Goal: Check status: Check status

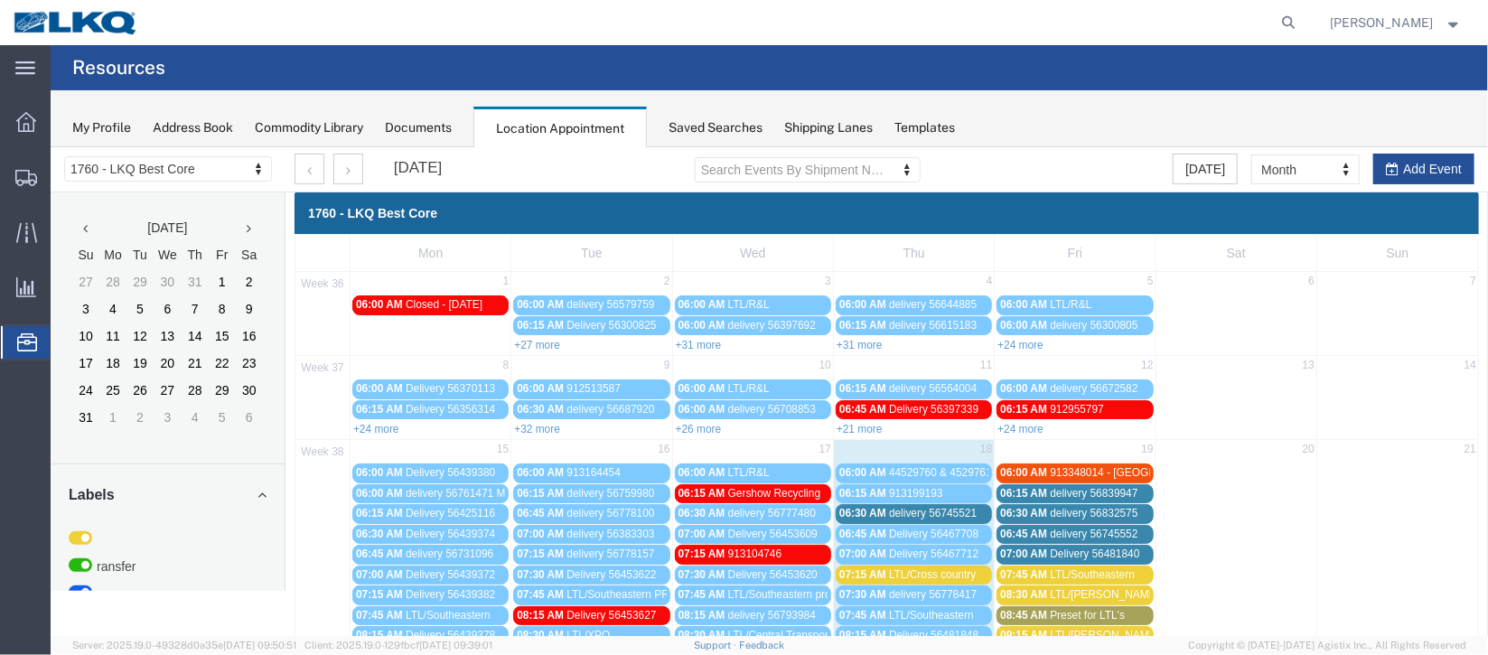
scroll to position [270, 0]
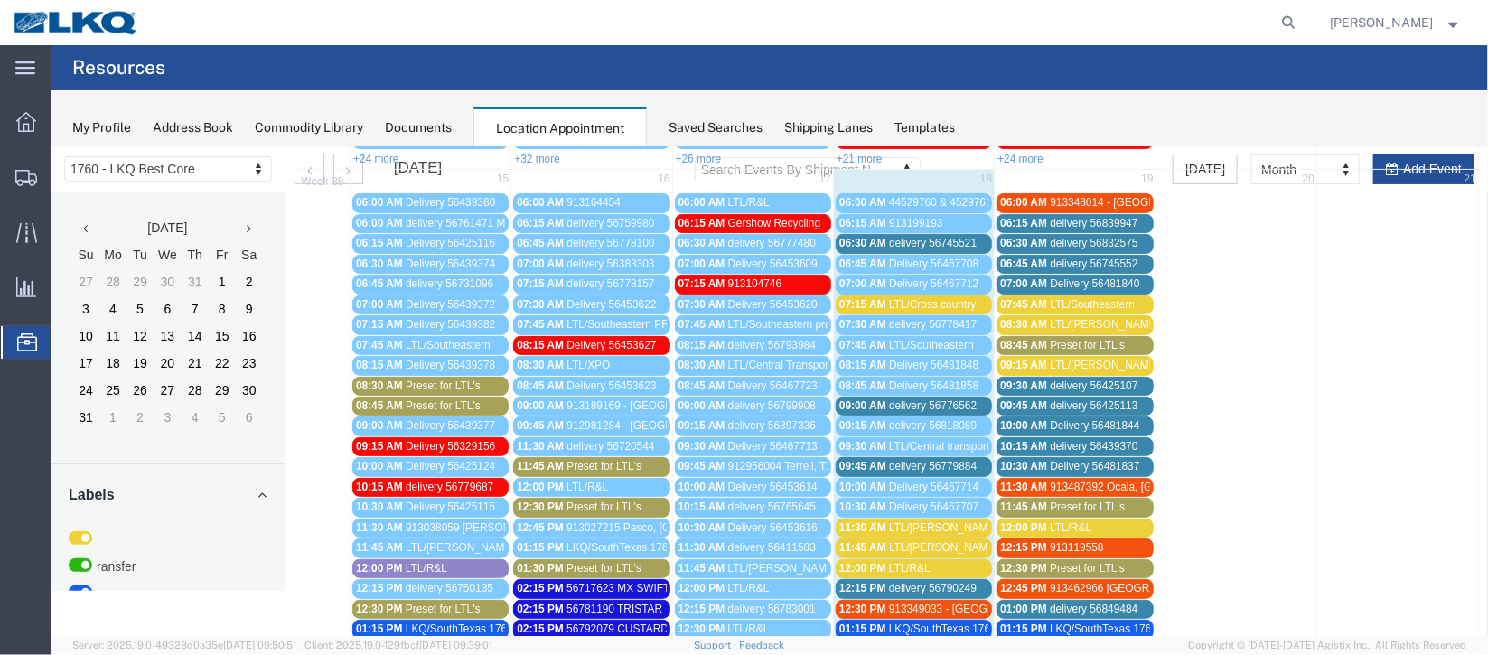
click at [891, 243] on span "delivery 56745521" at bounding box center [932, 242] width 88 height 13
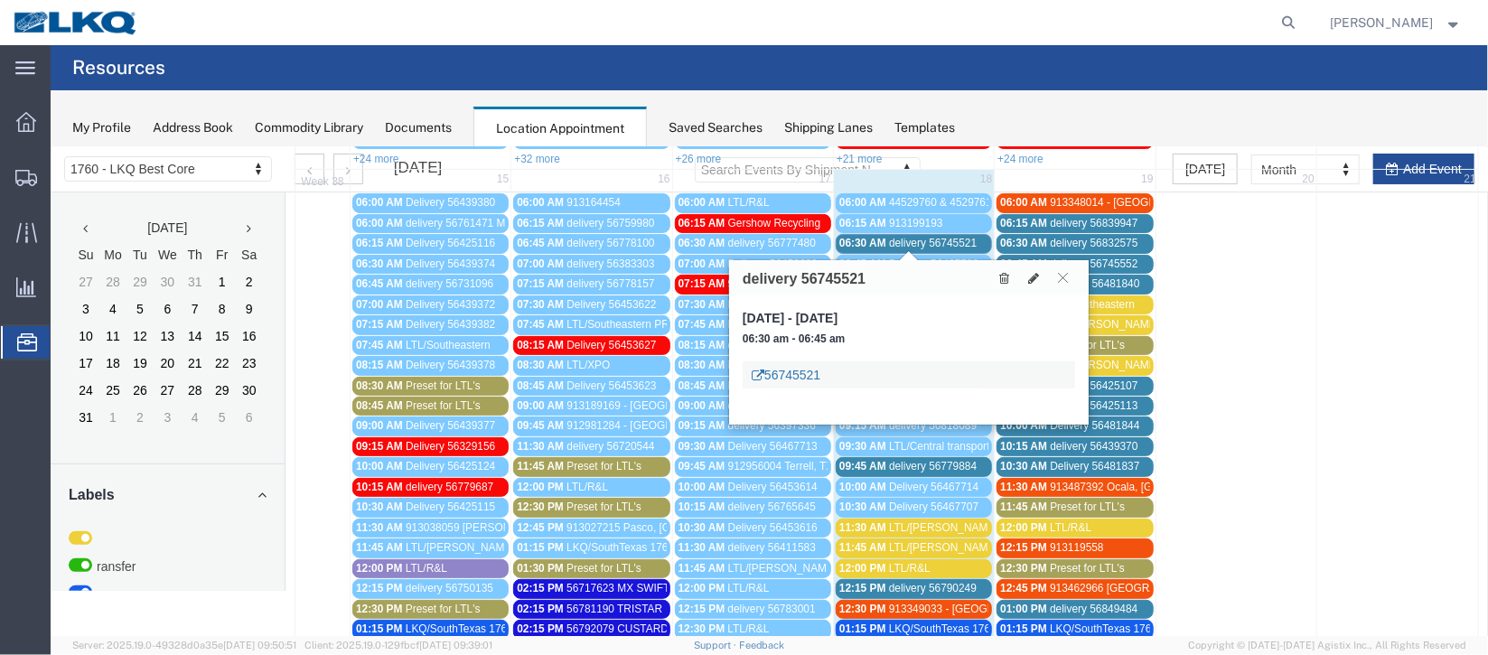
click at [786, 378] on link "56745521" at bounding box center [785, 374] width 69 height 18
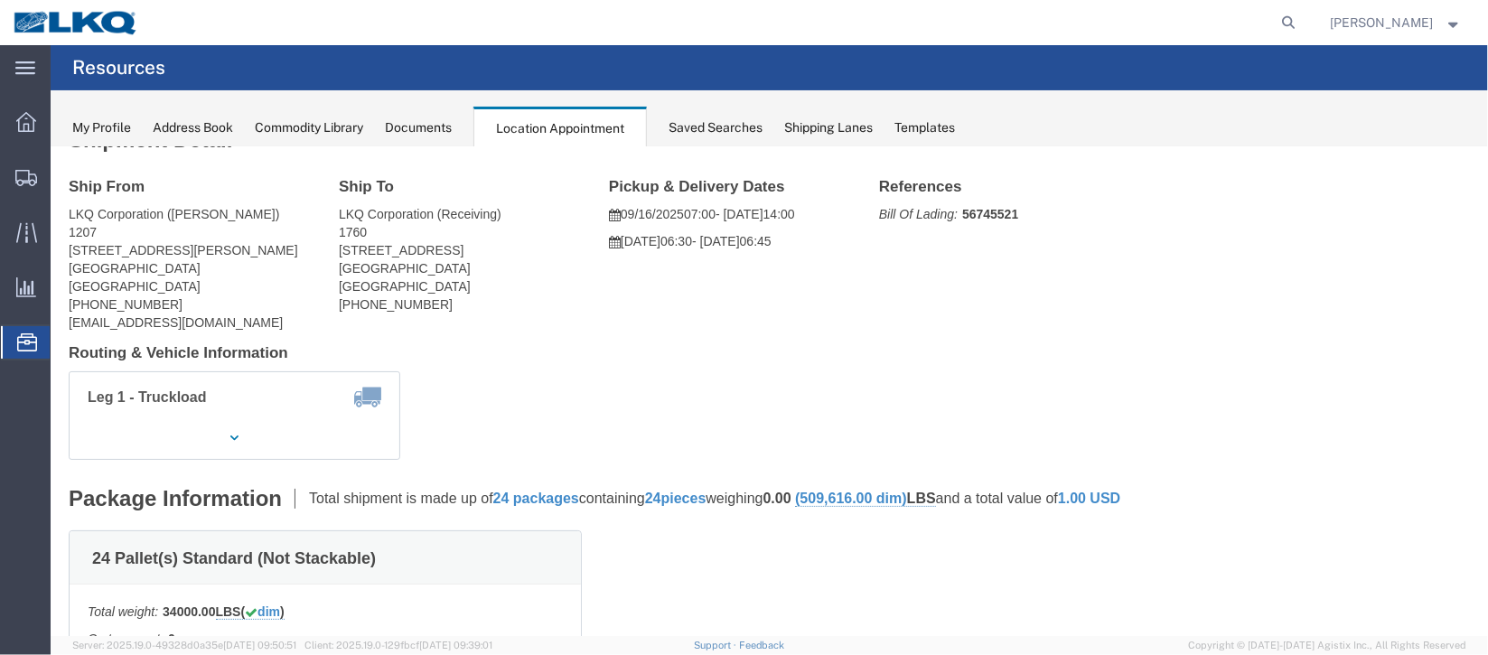
scroll to position [0, 0]
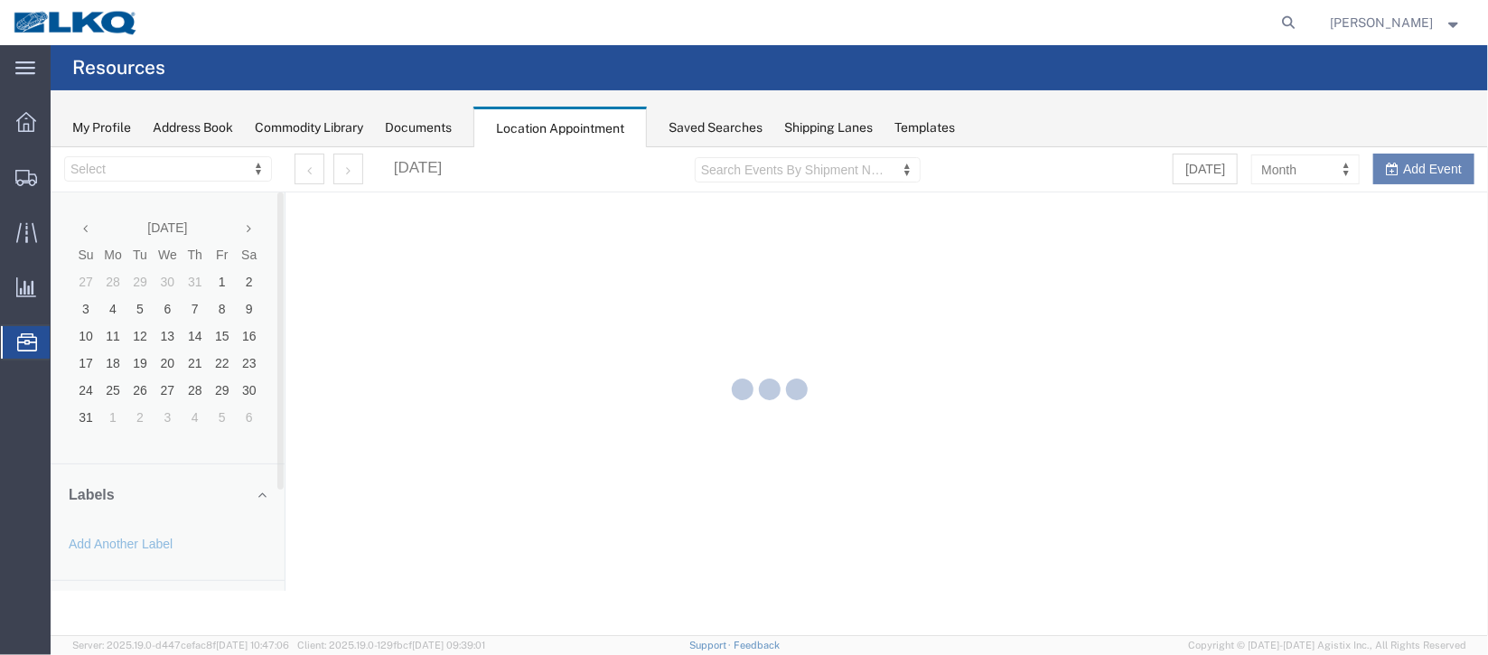
select select "27634"
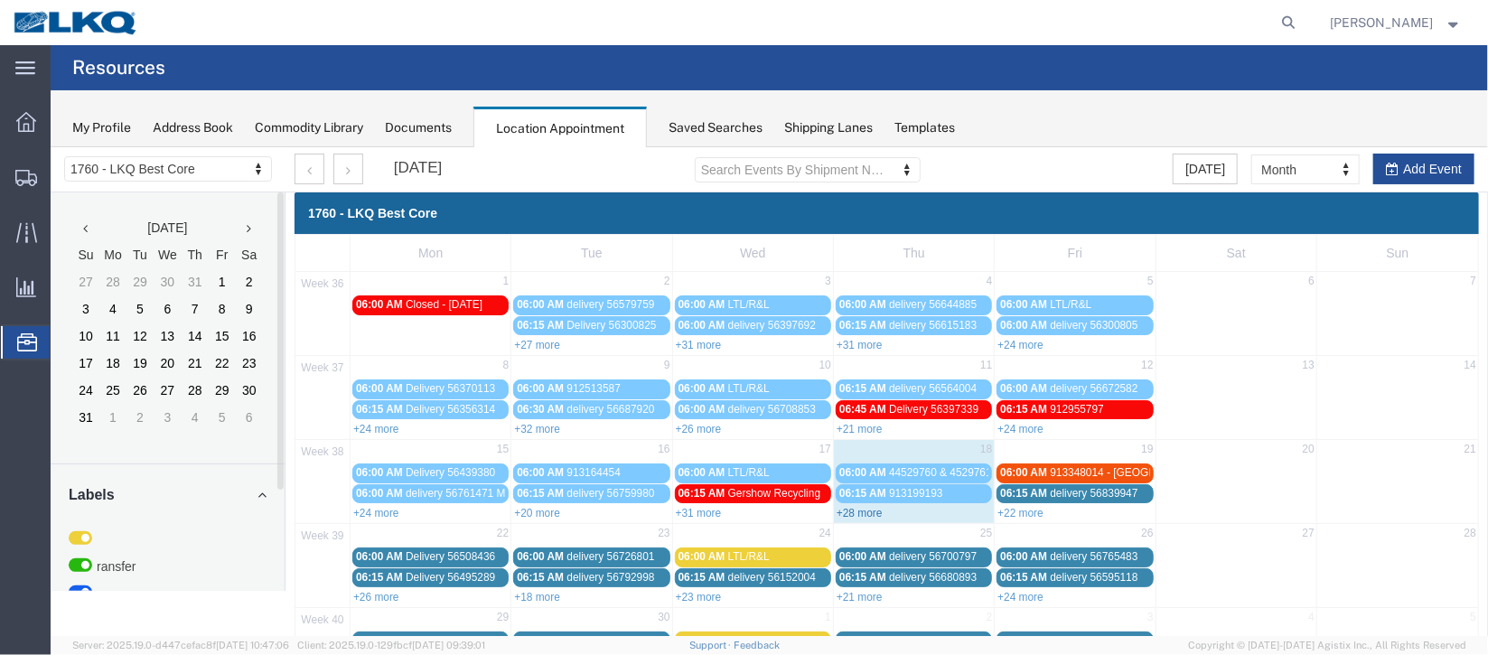
click at [852, 511] on link "+28 more" at bounding box center [859, 512] width 46 height 13
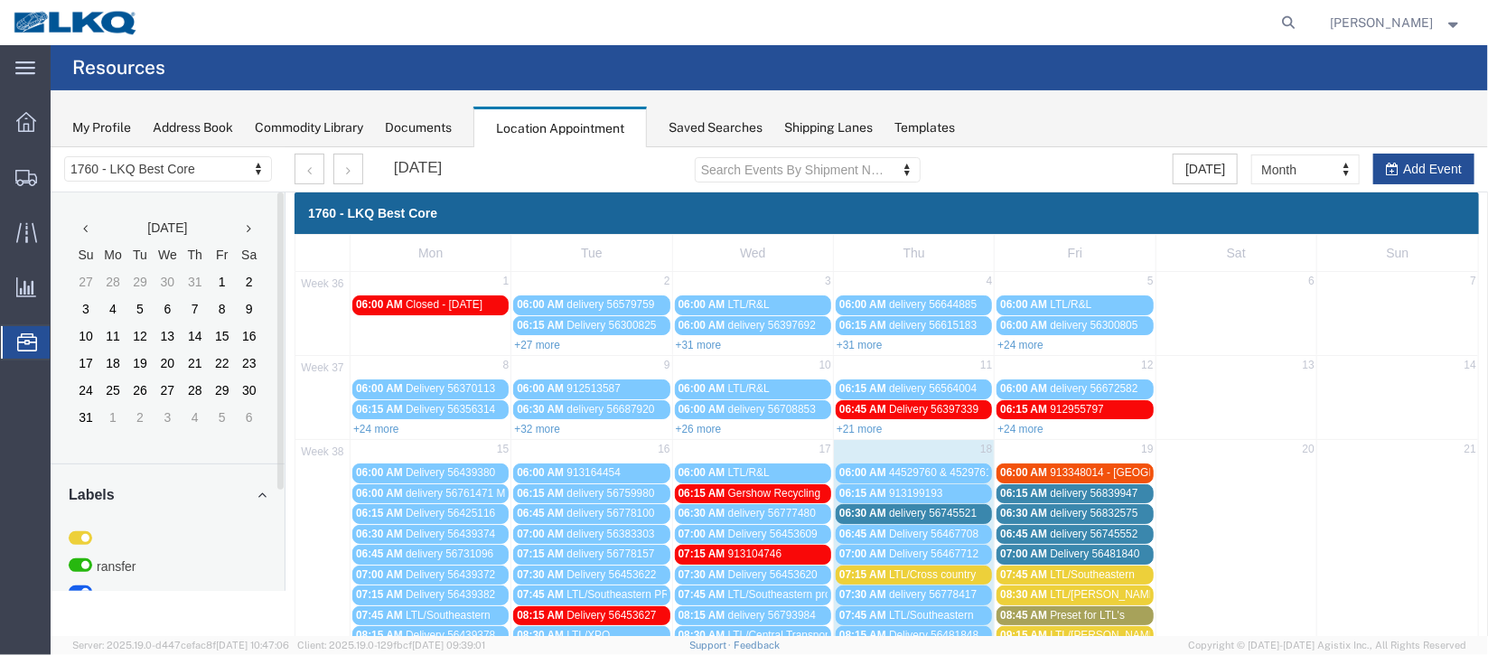
scroll to position [270, 0]
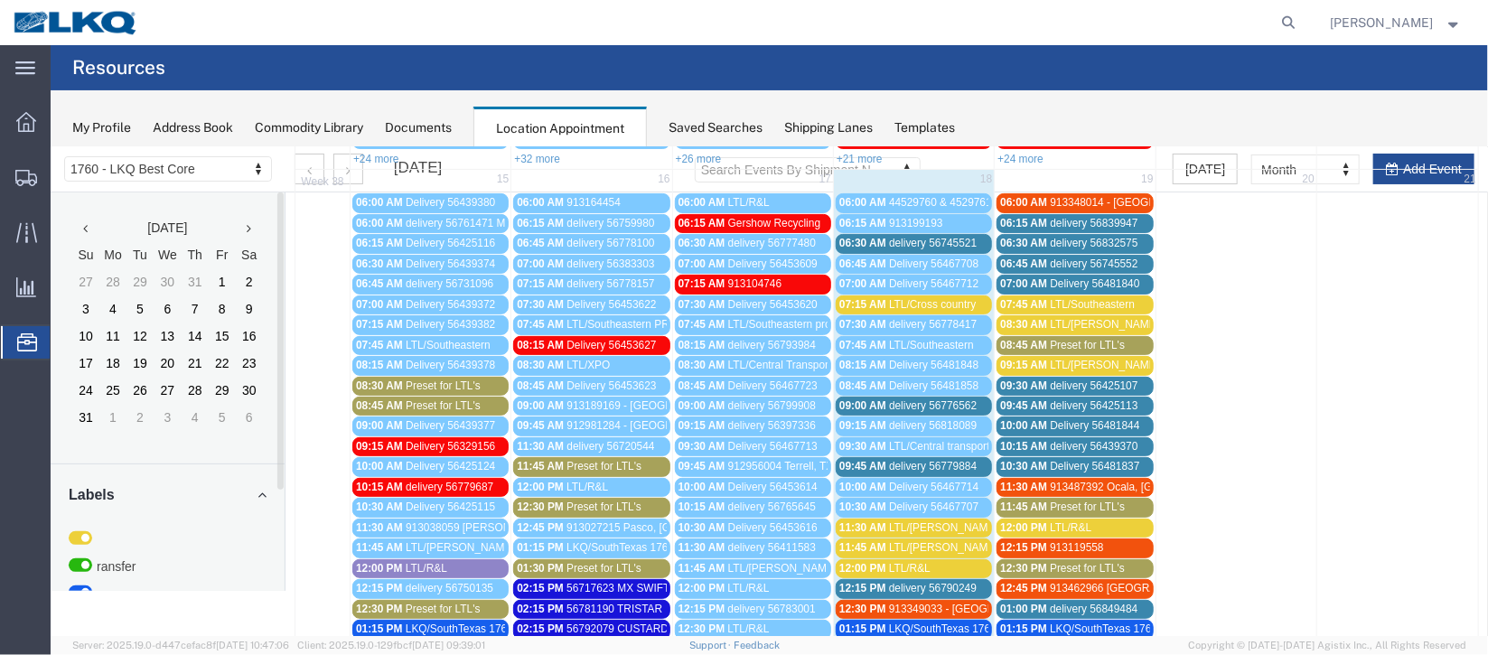
click at [909, 404] on span "delivery 56776562" at bounding box center [932, 405] width 88 height 13
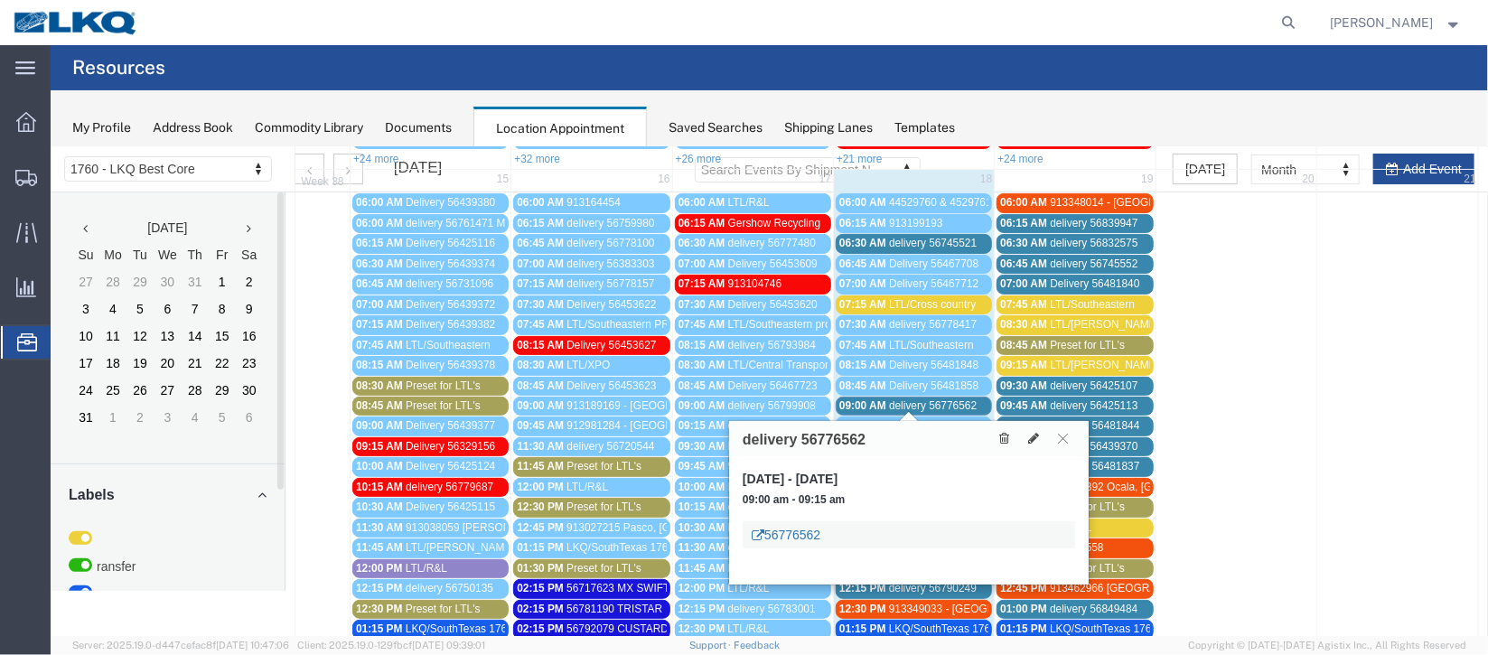
click at [804, 539] on link "56776562" at bounding box center [785, 534] width 69 height 18
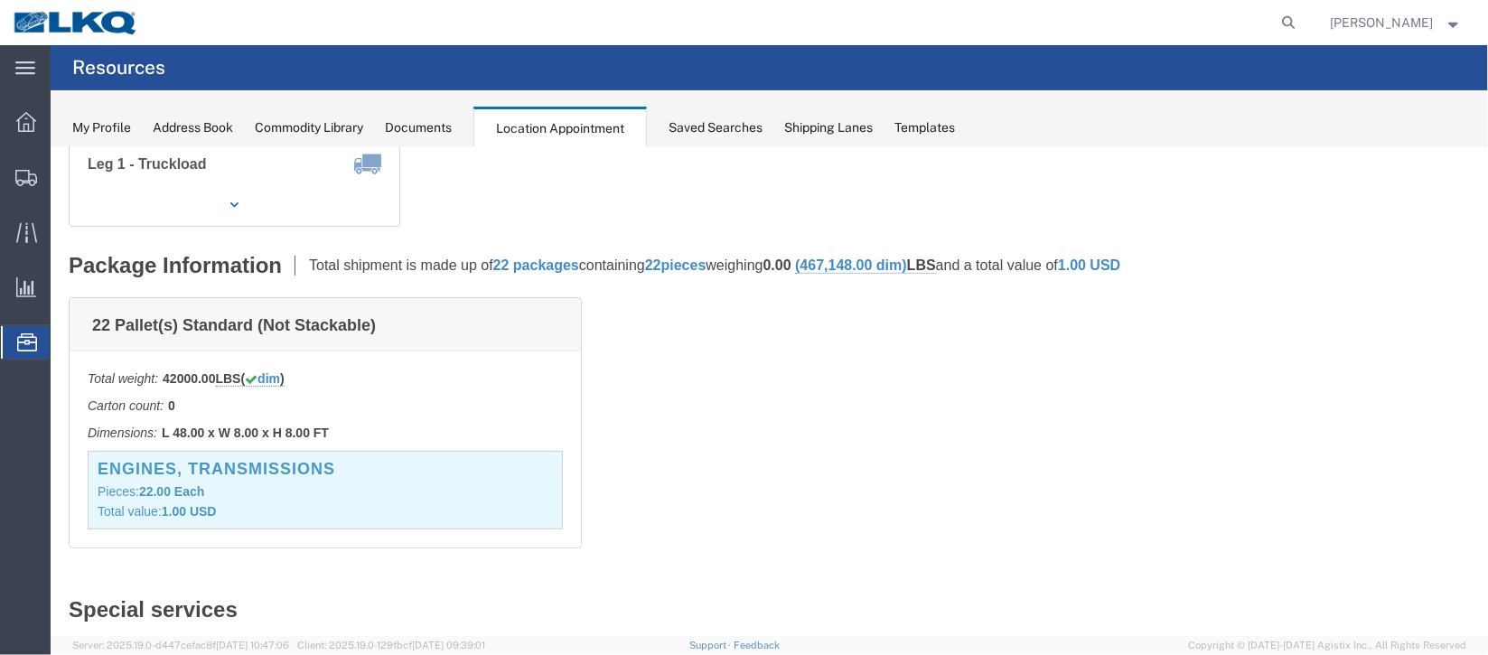
scroll to position [0, 0]
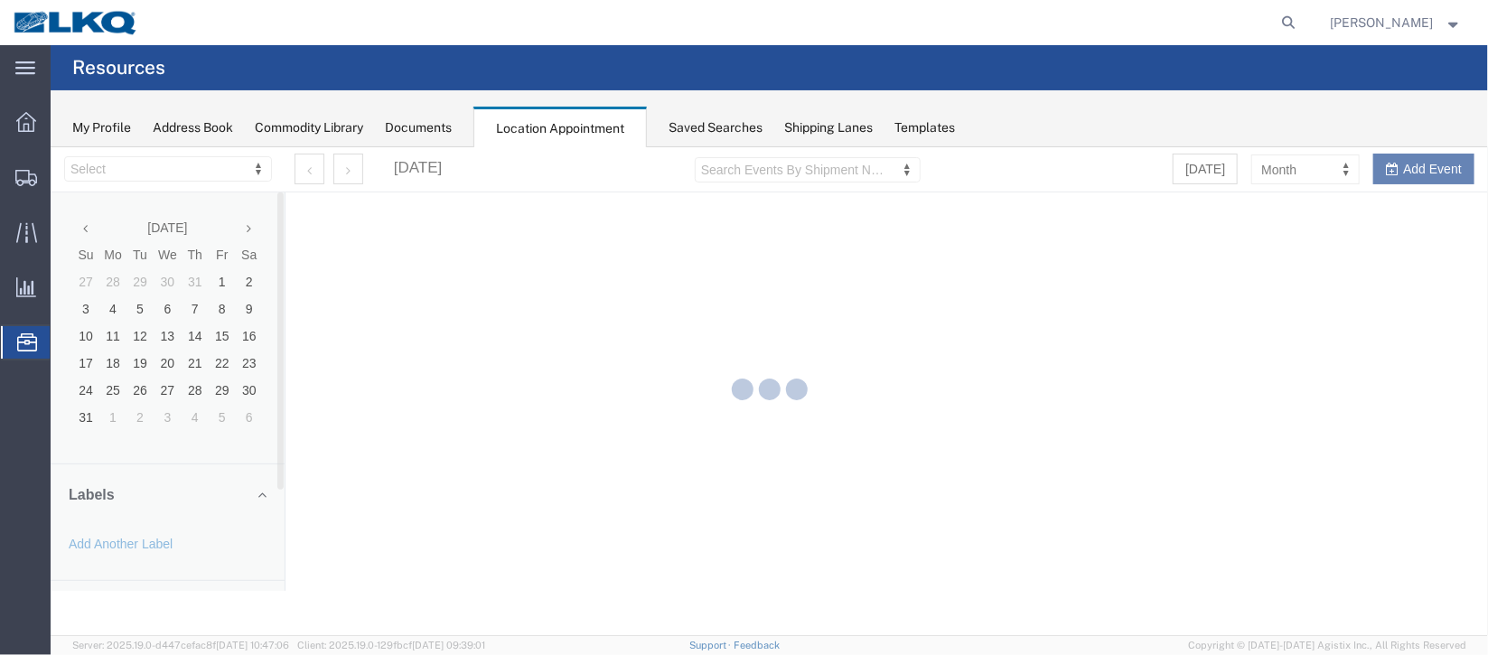
select select "27634"
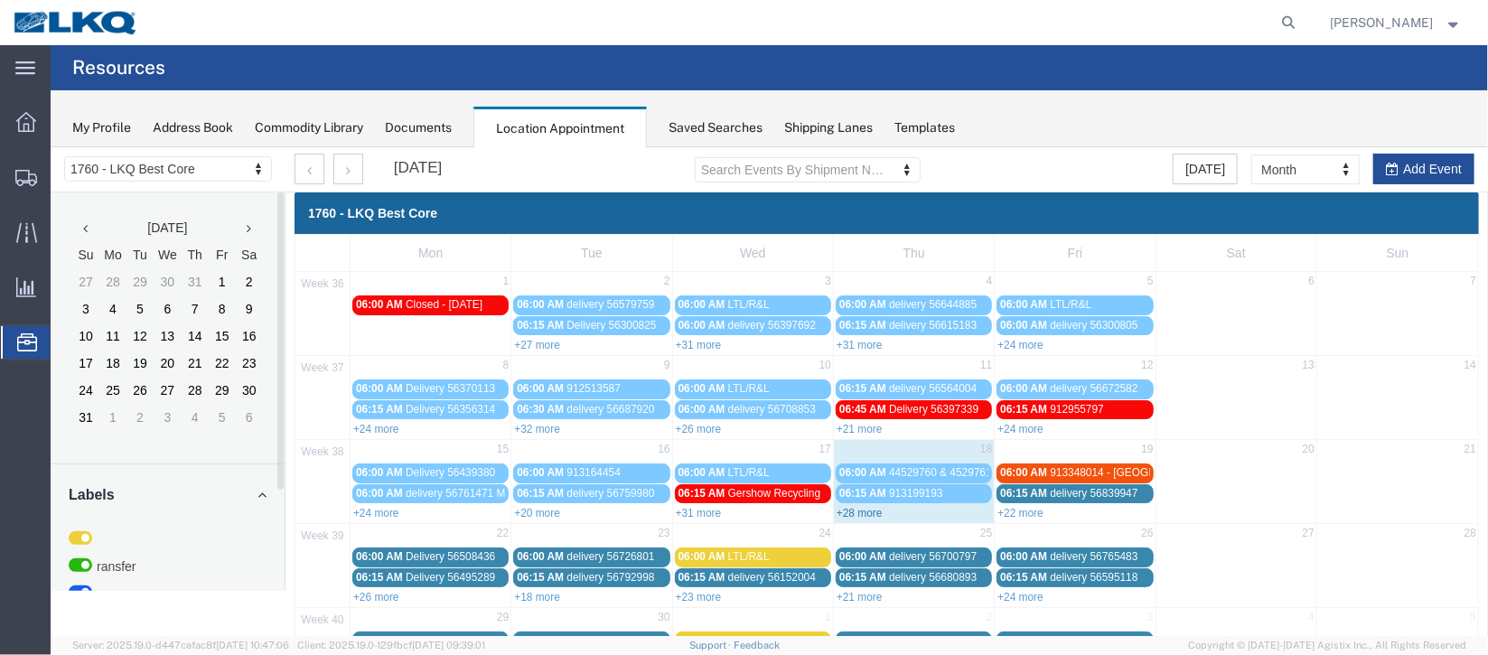
click at [867, 507] on link "+28 more" at bounding box center [859, 512] width 46 height 13
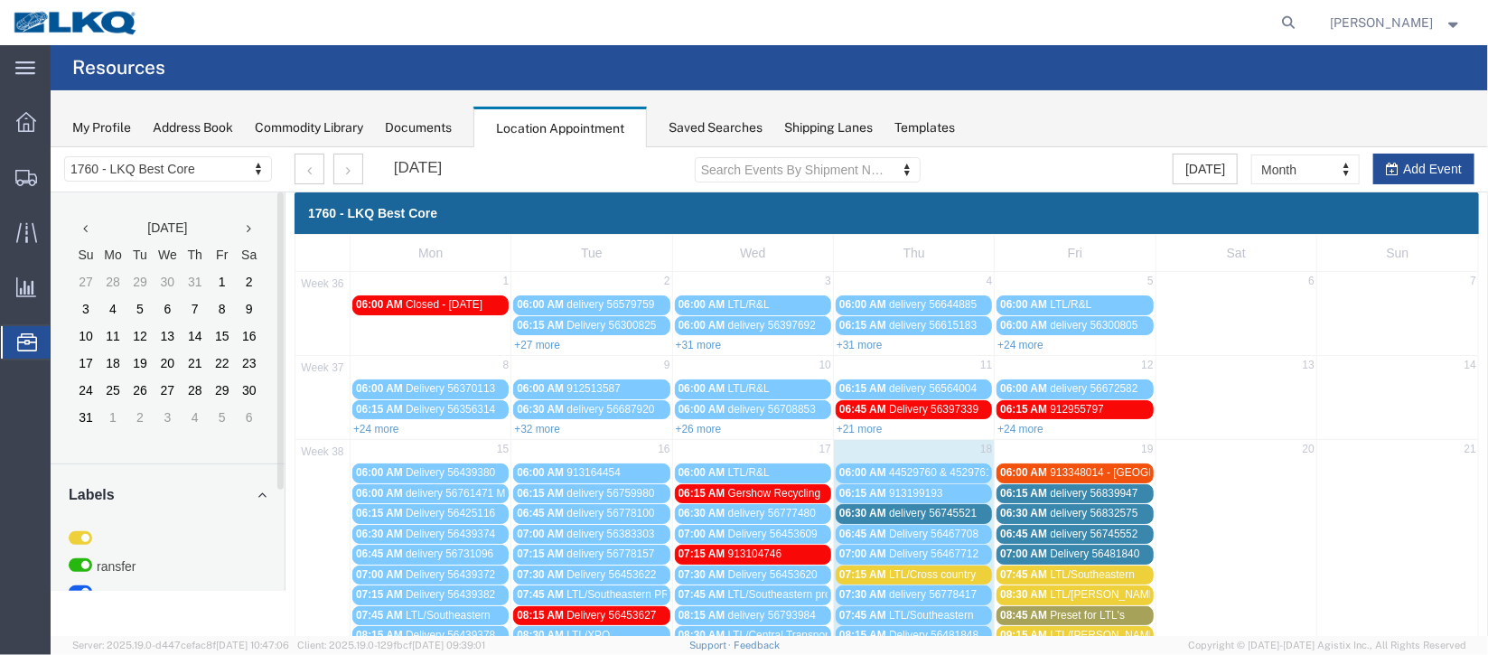
scroll to position [270, 0]
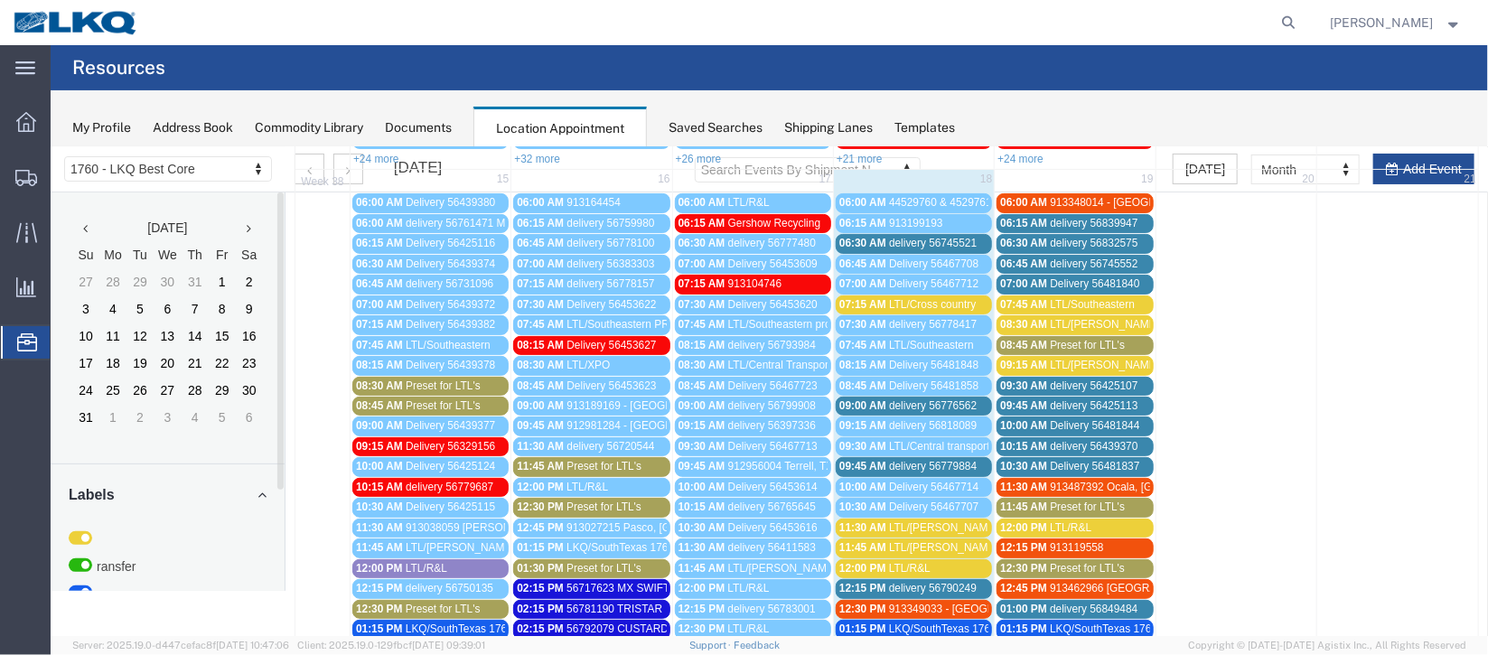
click at [921, 399] on span "delivery 56776562" at bounding box center [932, 405] width 88 height 13
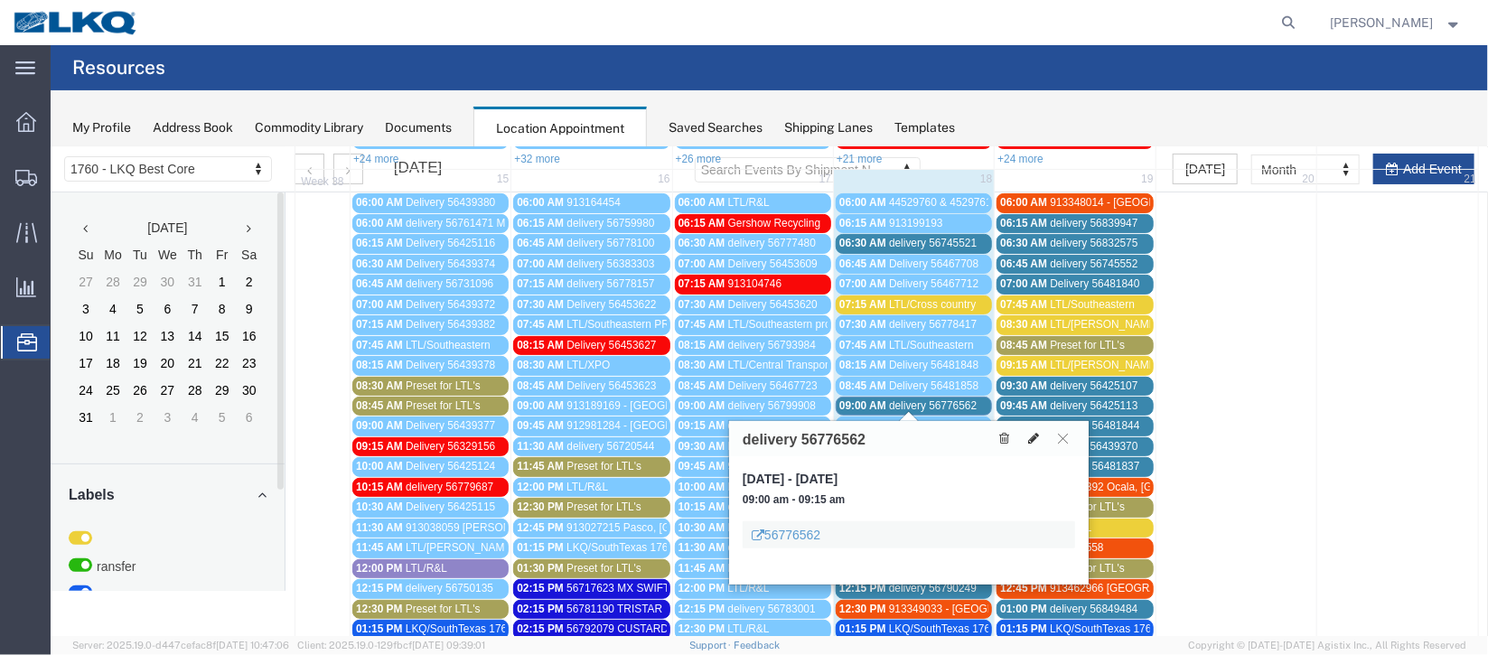
click at [1034, 436] on icon at bounding box center [1032, 437] width 11 height 13
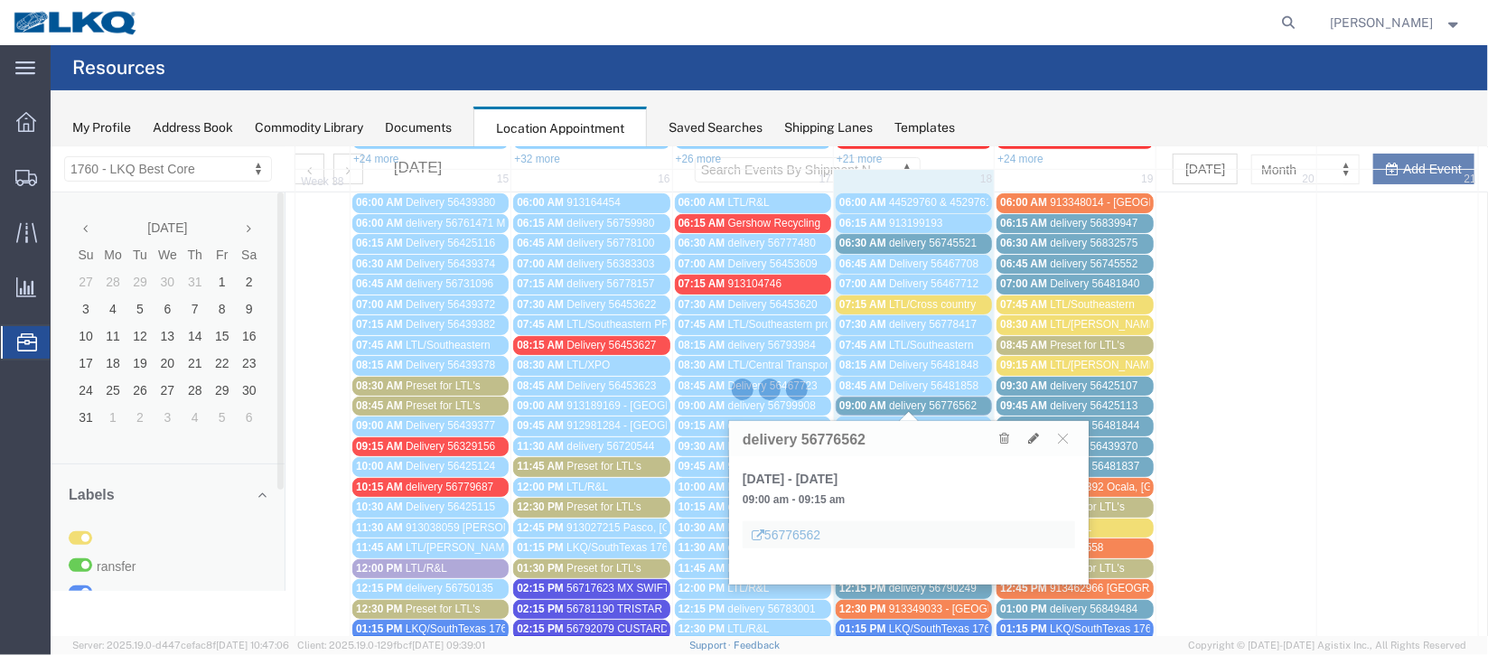
select select "1"
select select
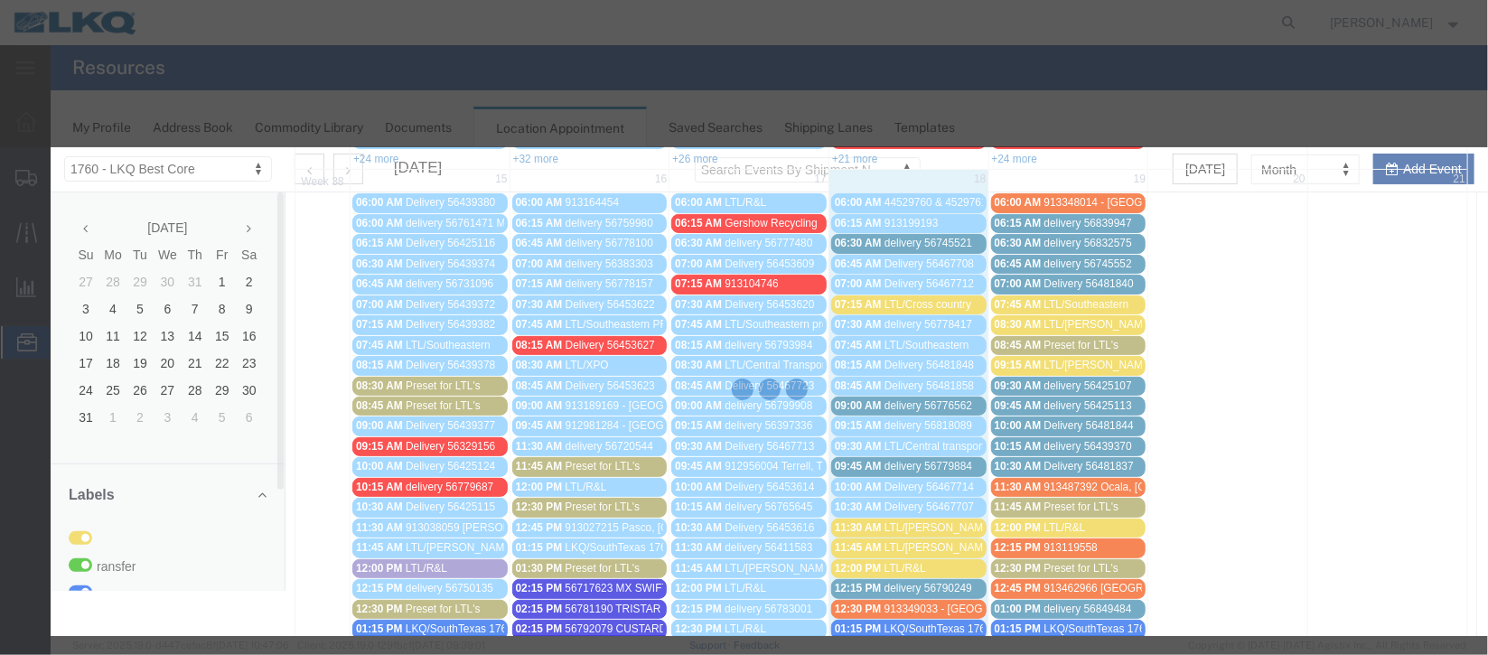
select select
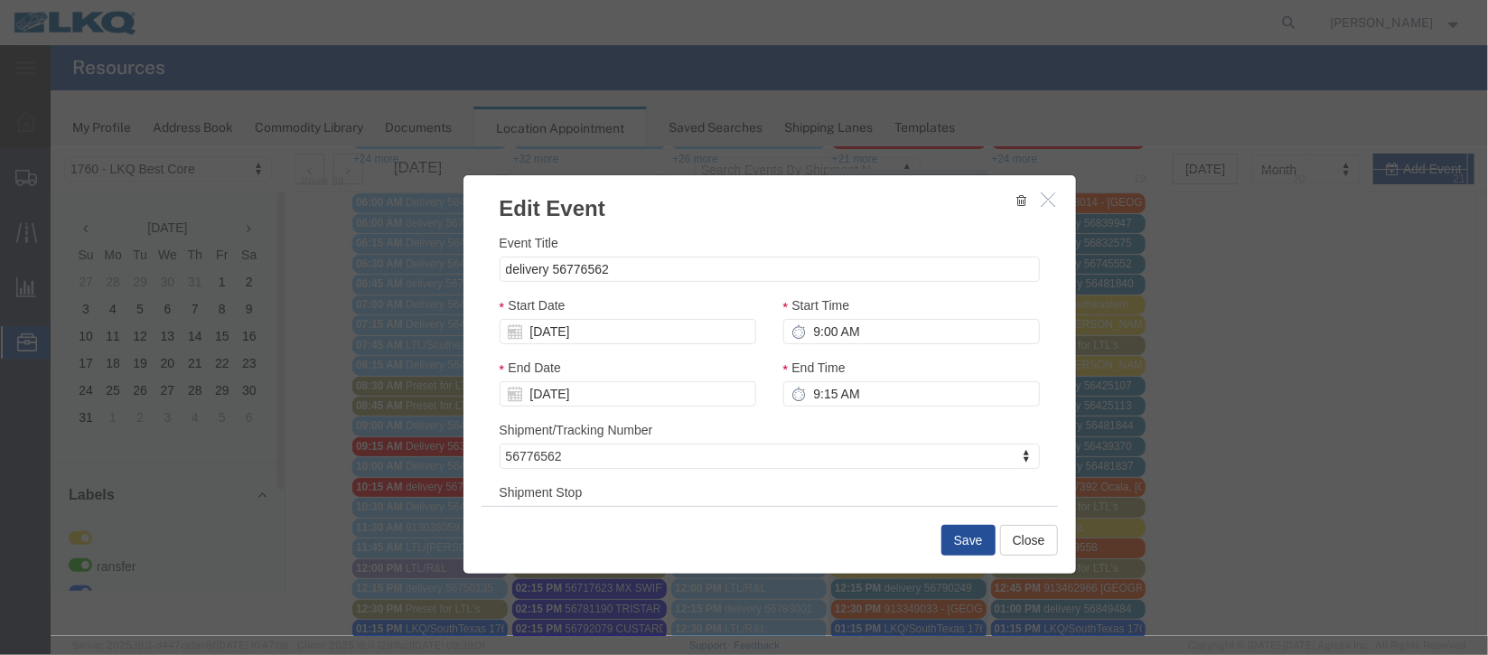
scroll to position [230, 0]
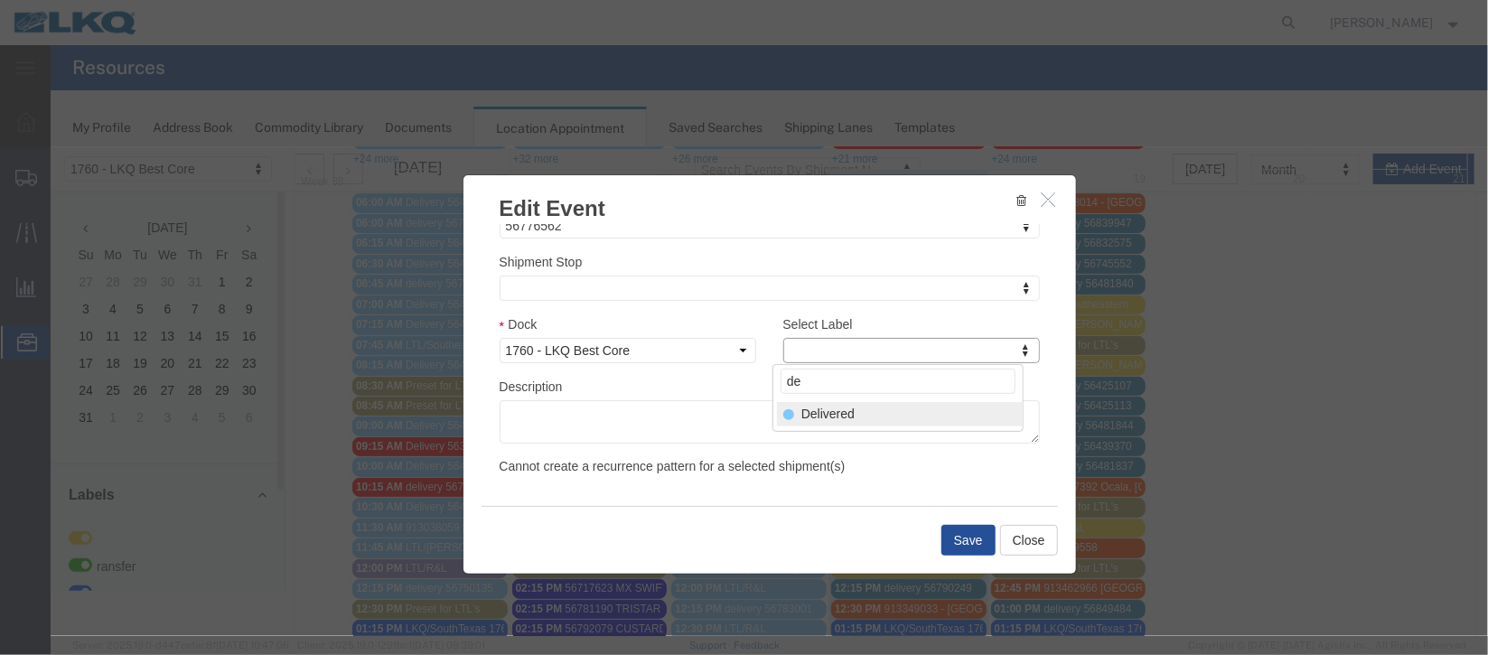
type input "de"
select select "40"
click at [970, 545] on button "Save" at bounding box center [968, 539] width 54 height 31
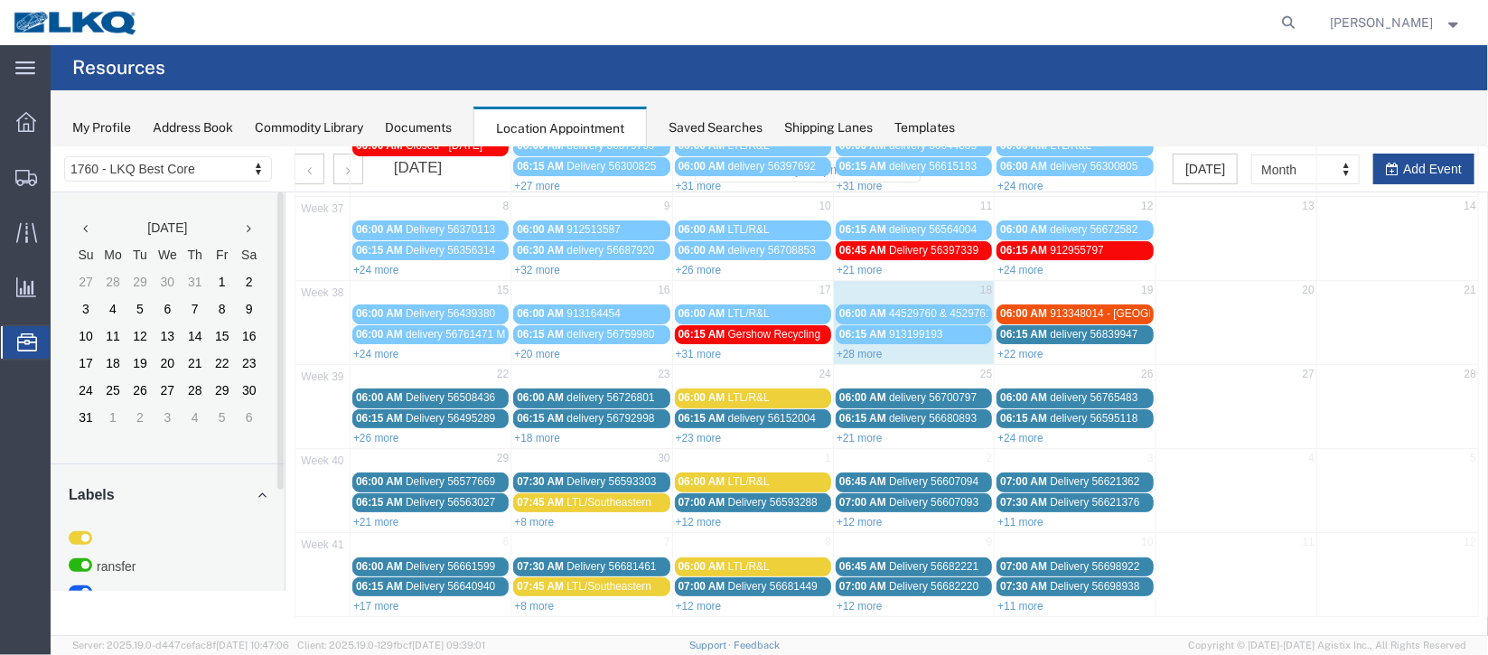
scroll to position [0, 0]
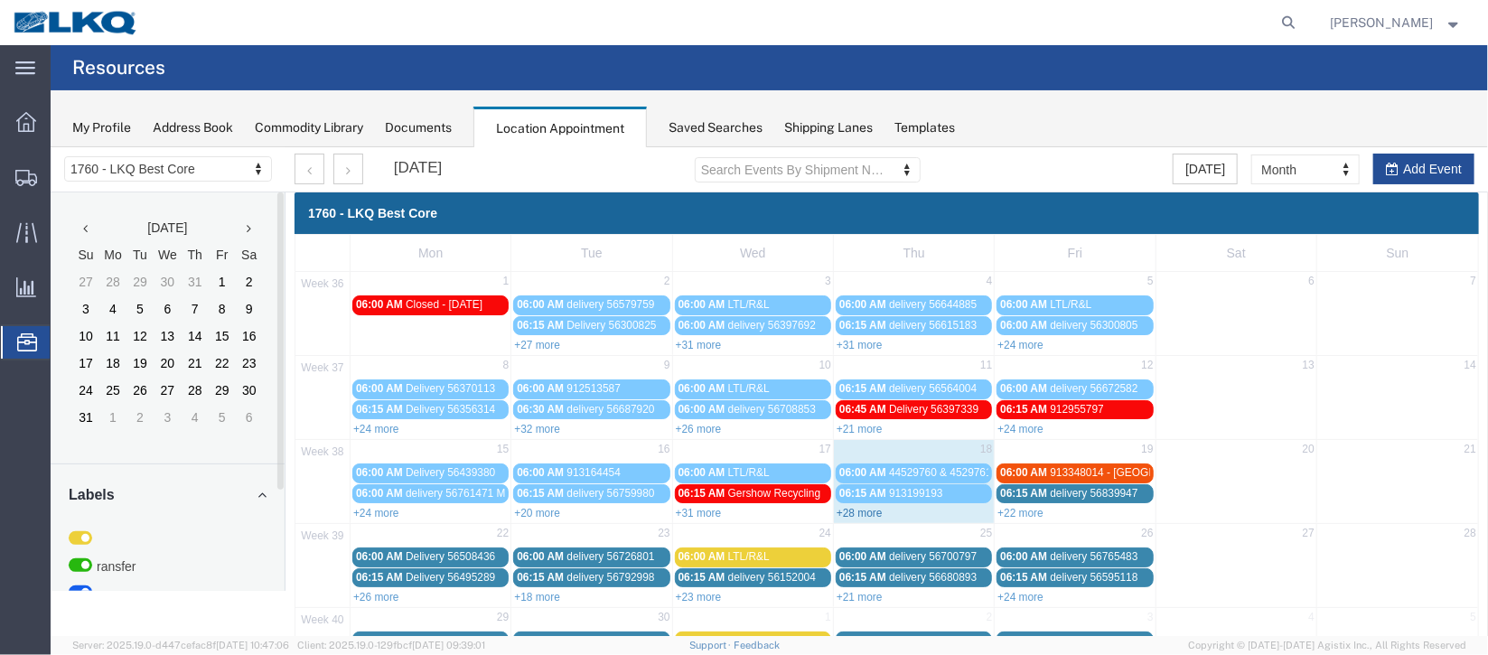
click at [861, 506] on link "+28 more" at bounding box center [859, 512] width 46 height 13
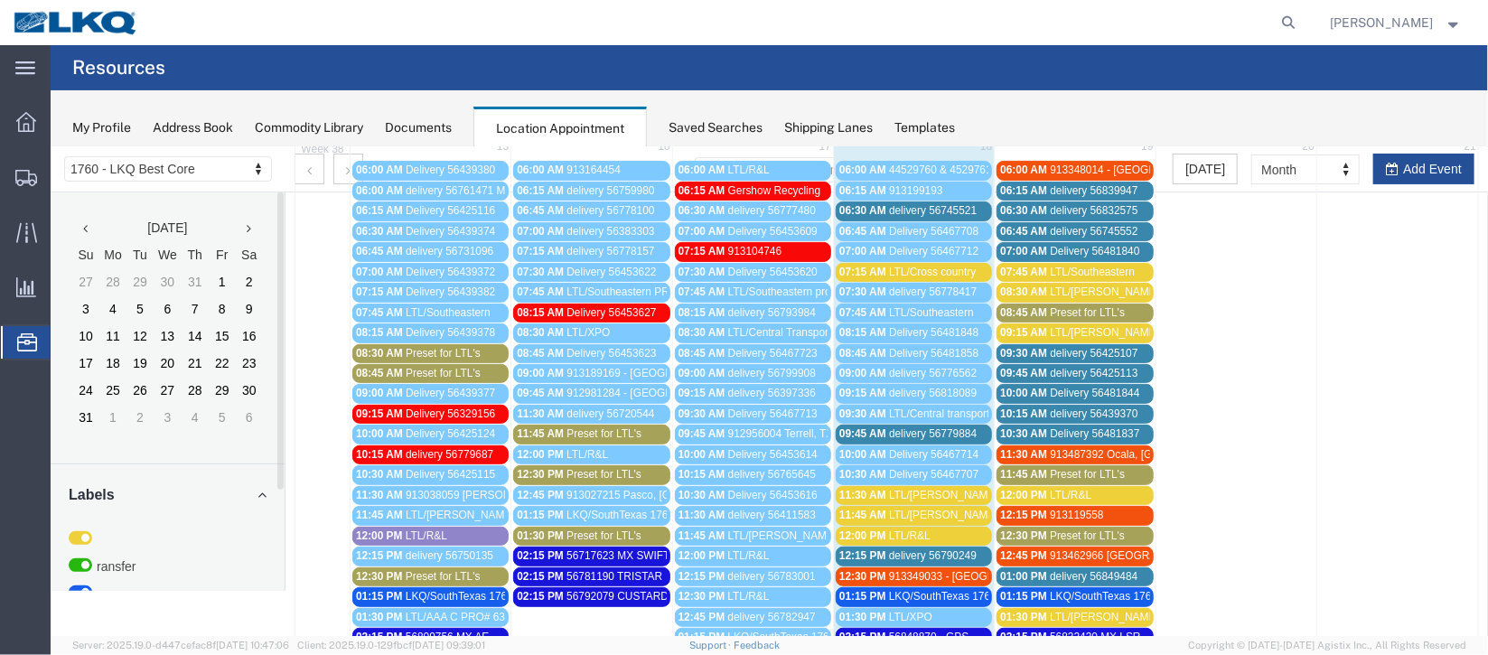
scroll to position [270, 0]
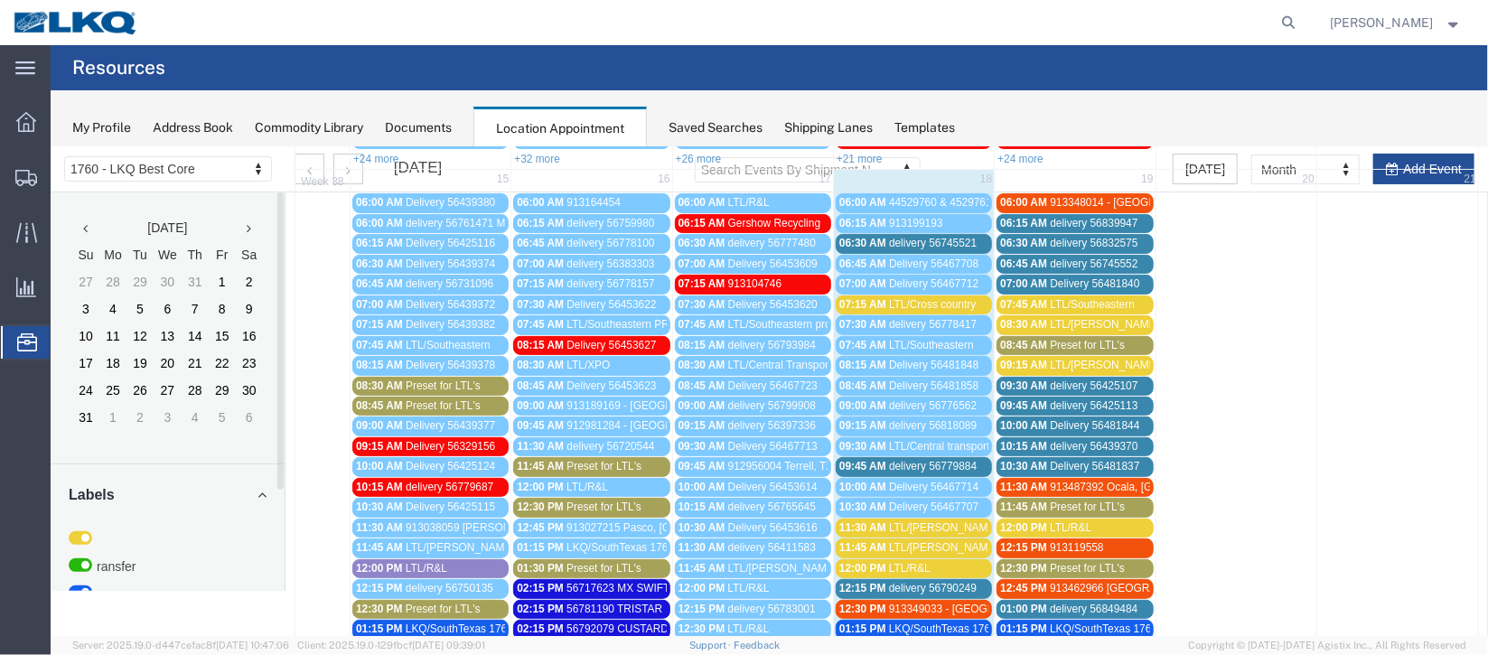
click at [944, 467] on link "09:45 AM delivery 56779884" at bounding box center [913, 465] width 156 height 19
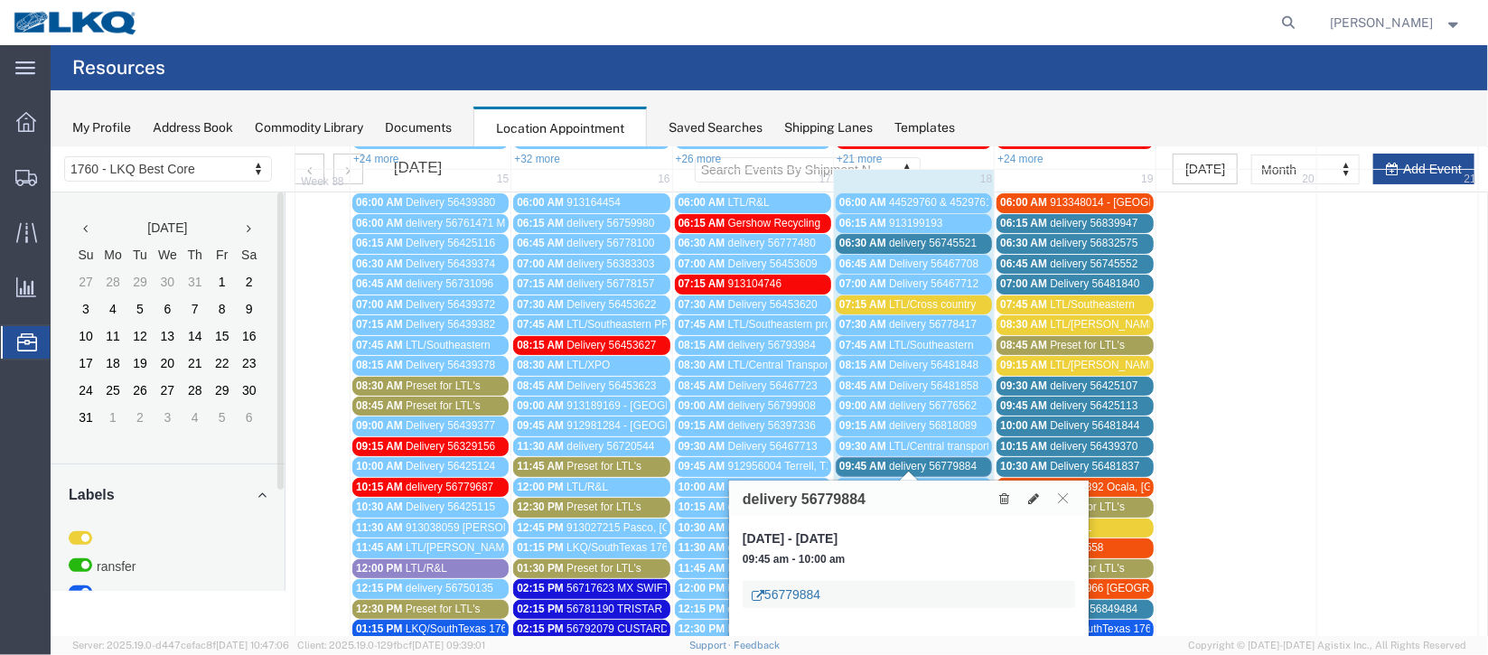
click at [798, 594] on link "56779884" at bounding box center [785, 594] width 69 height 18
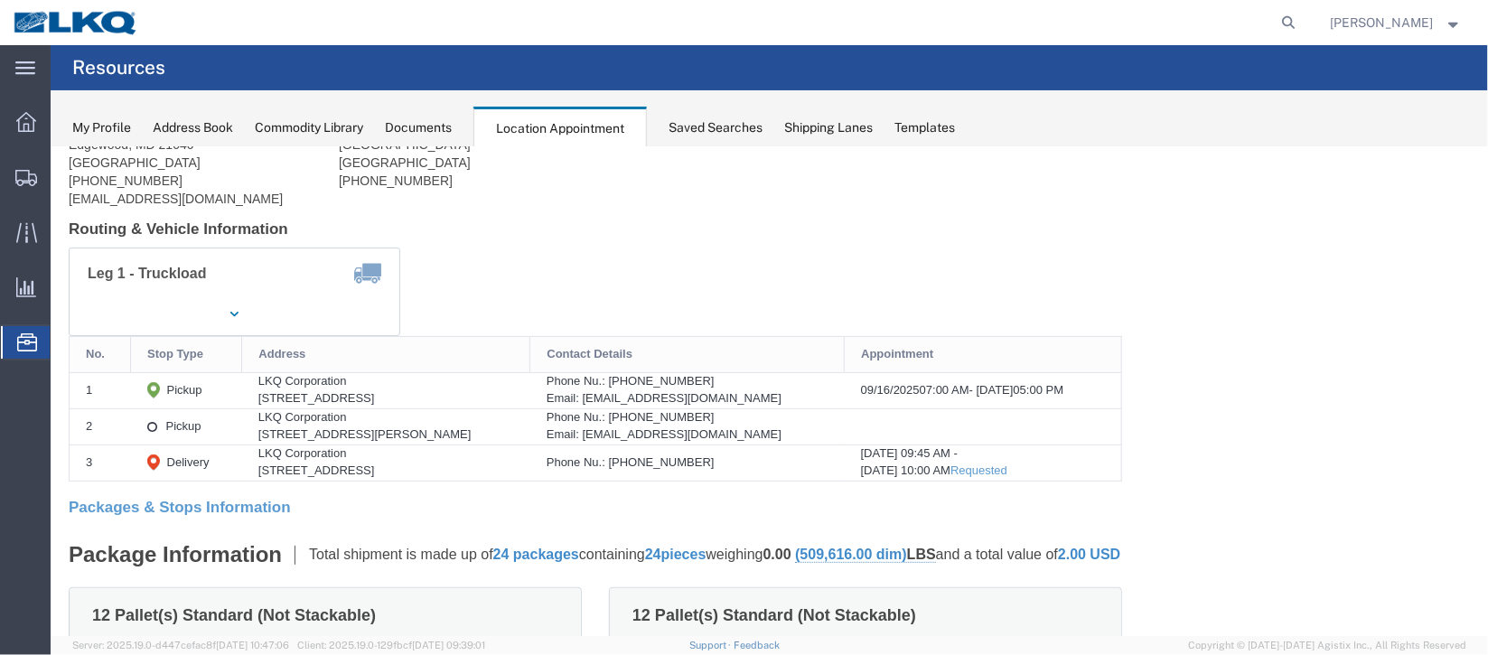
scroll to position [0, 0]
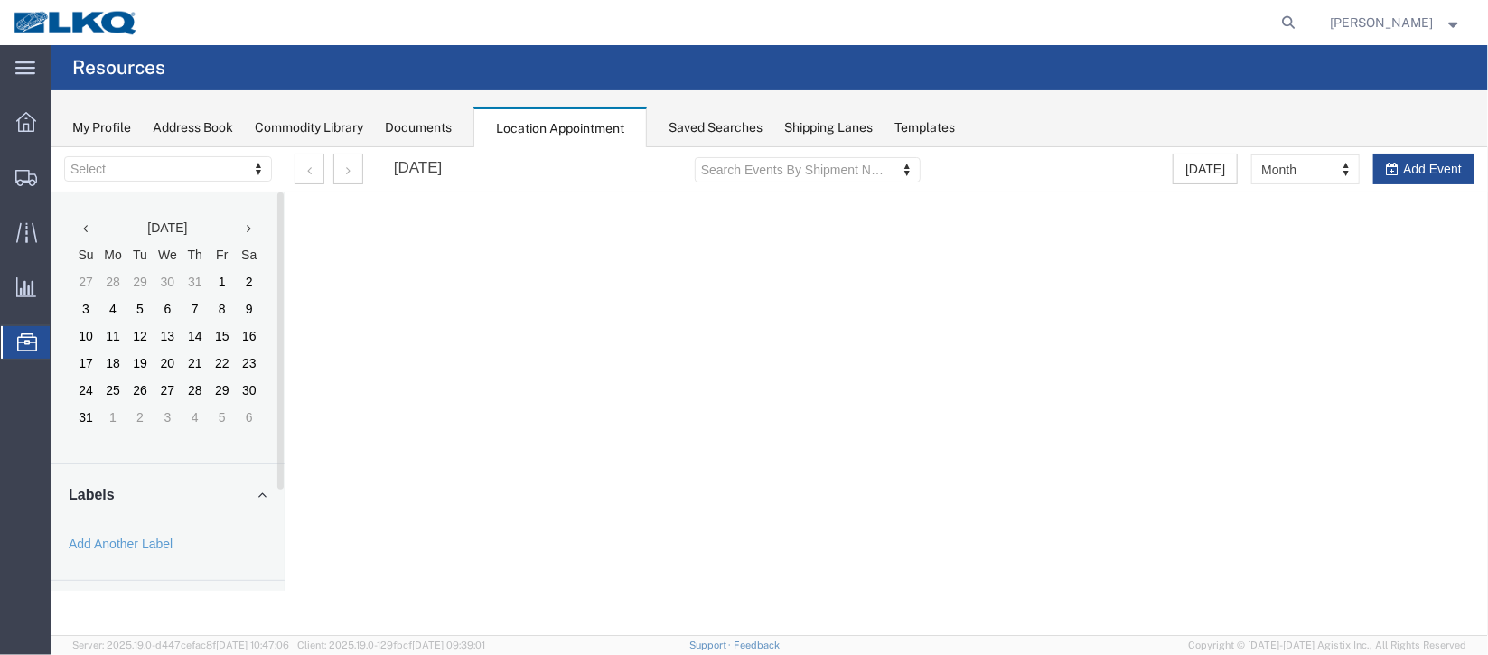
select select "27634"
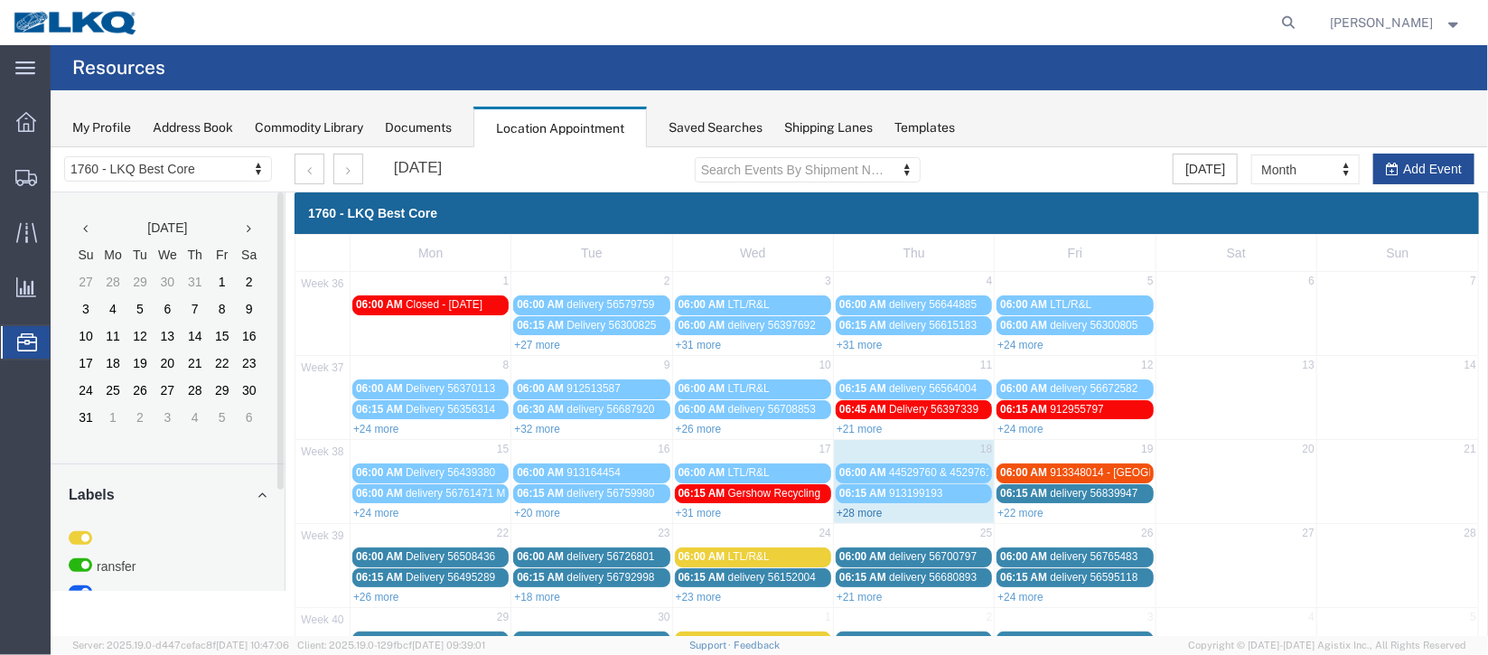
click at [868, 508] on link "+28 more" at bounding box center [859, 512] width 46 height 13
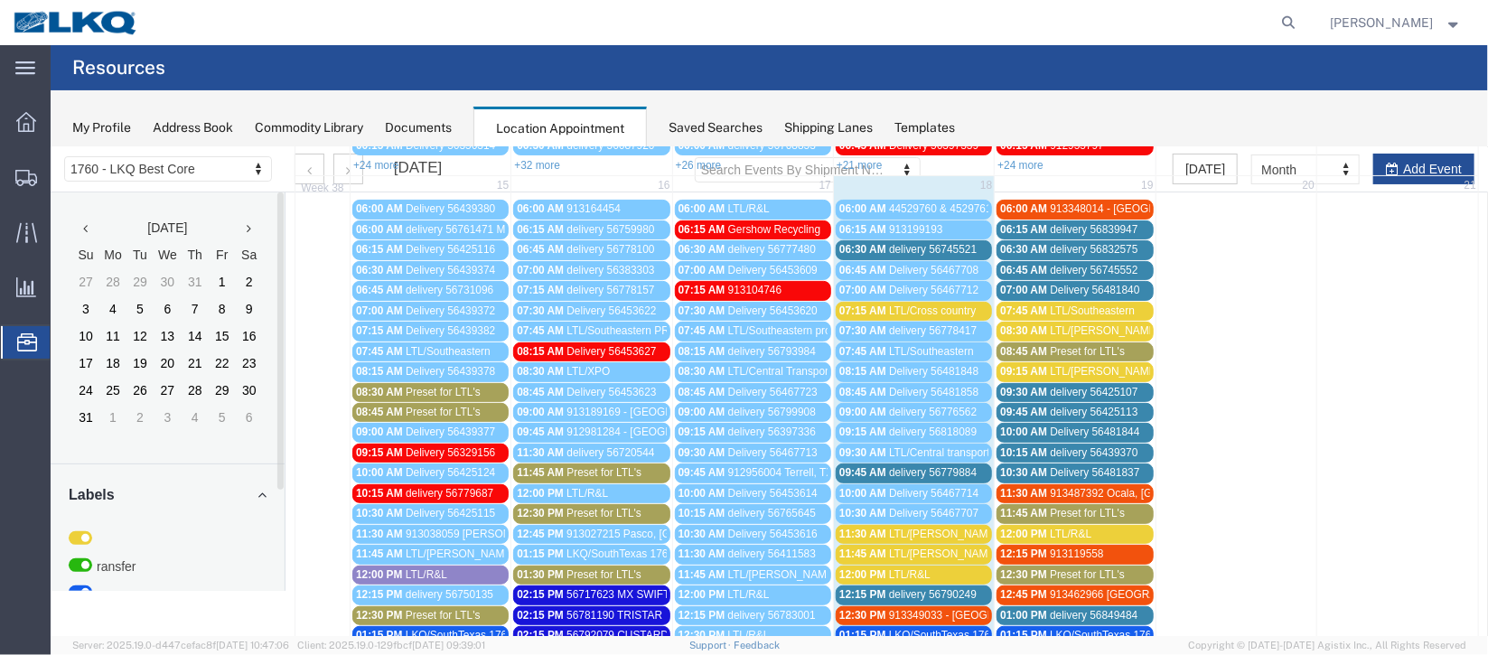
scroll to position [406, 0]
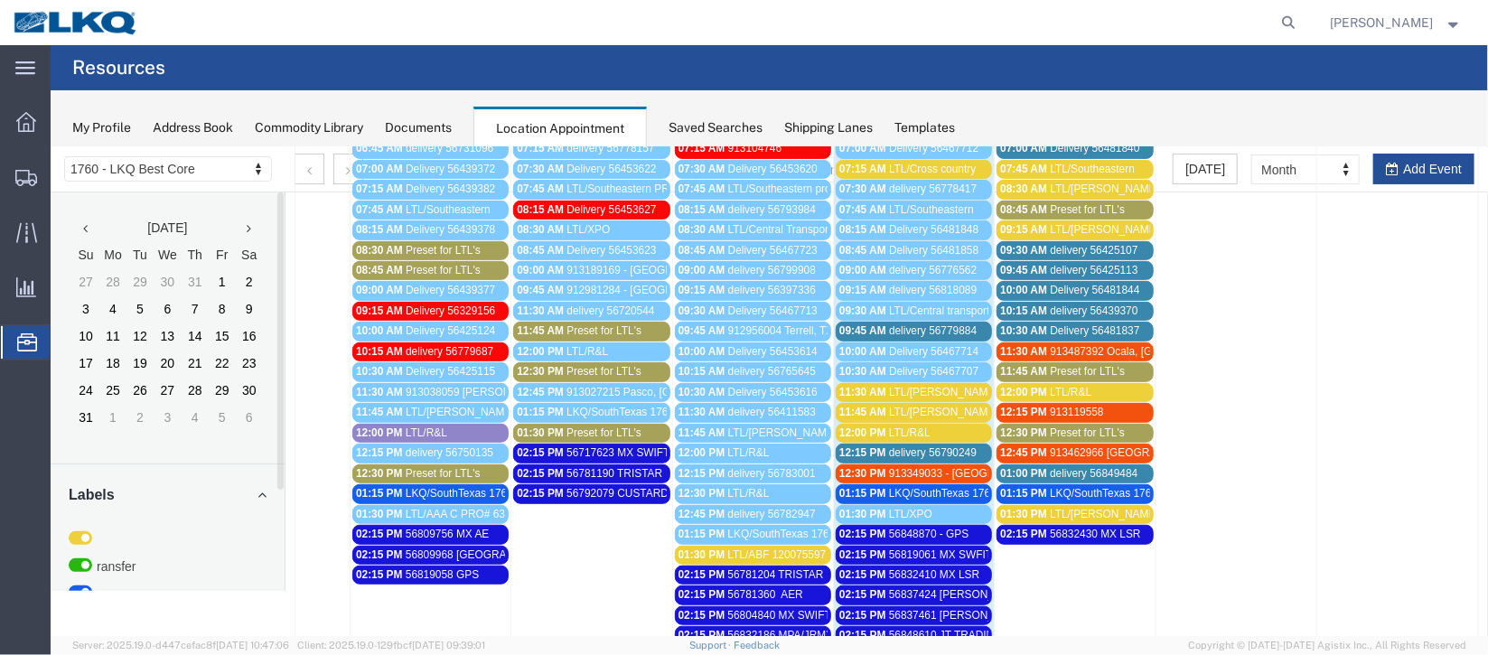
click at [881, 446] on div "12:15 PM delivery 56790249" at bounding box center [913, 453] width 149 height 14
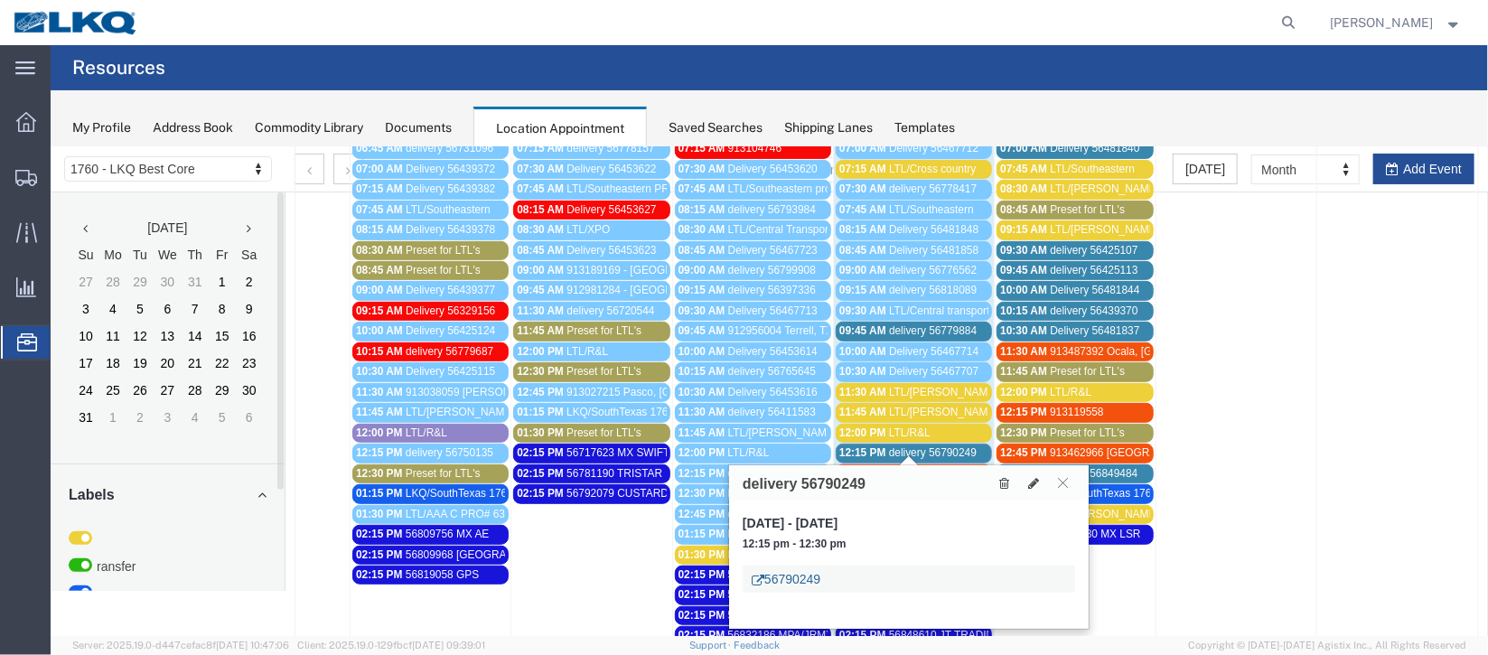
click at [812, 582] on link "56790249" at bounding box center [785, 578] width 69 height 18
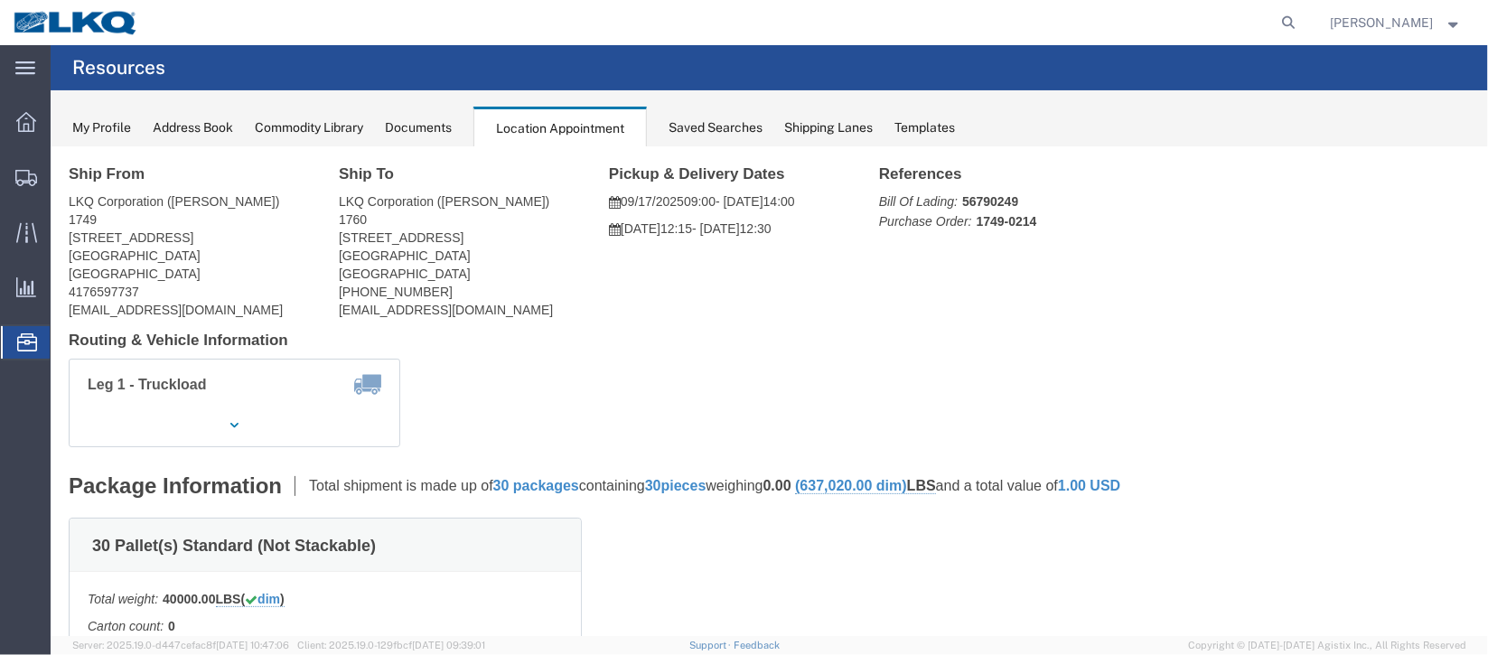
scroll to position [0, 0]
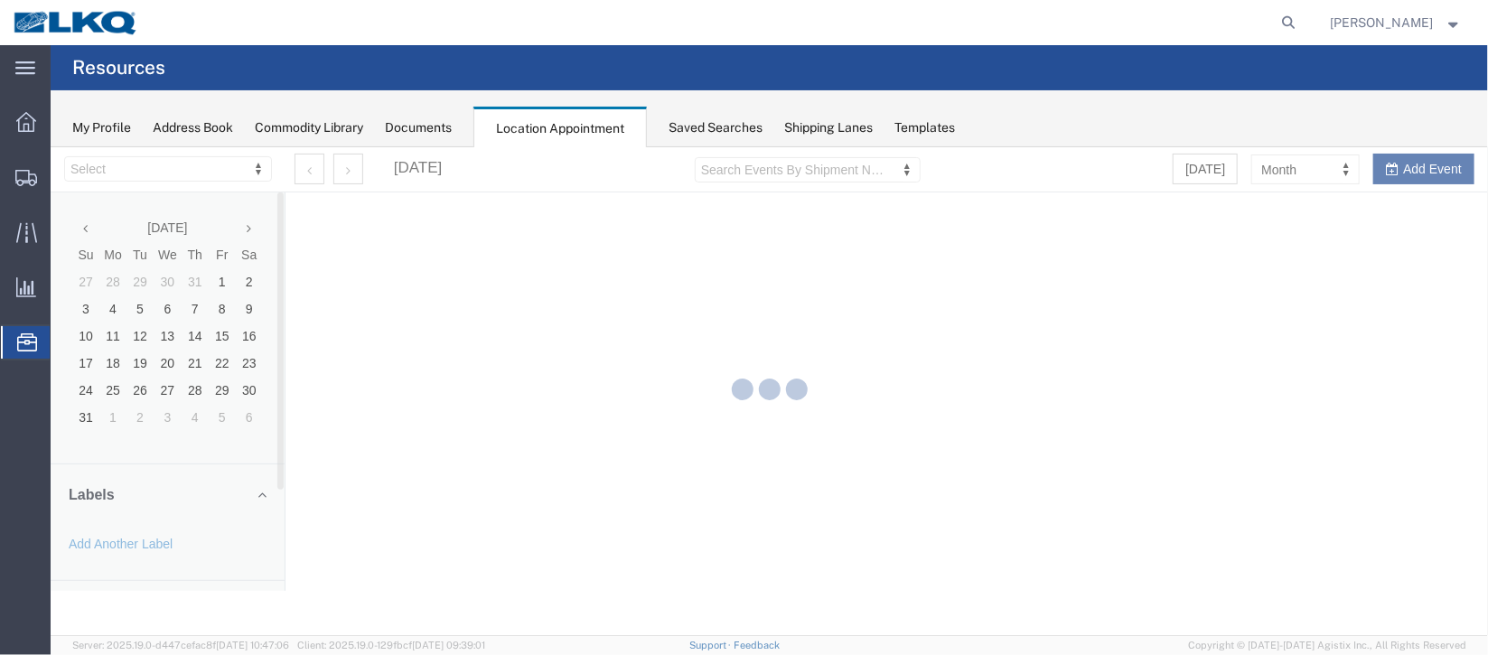
select select "27634"
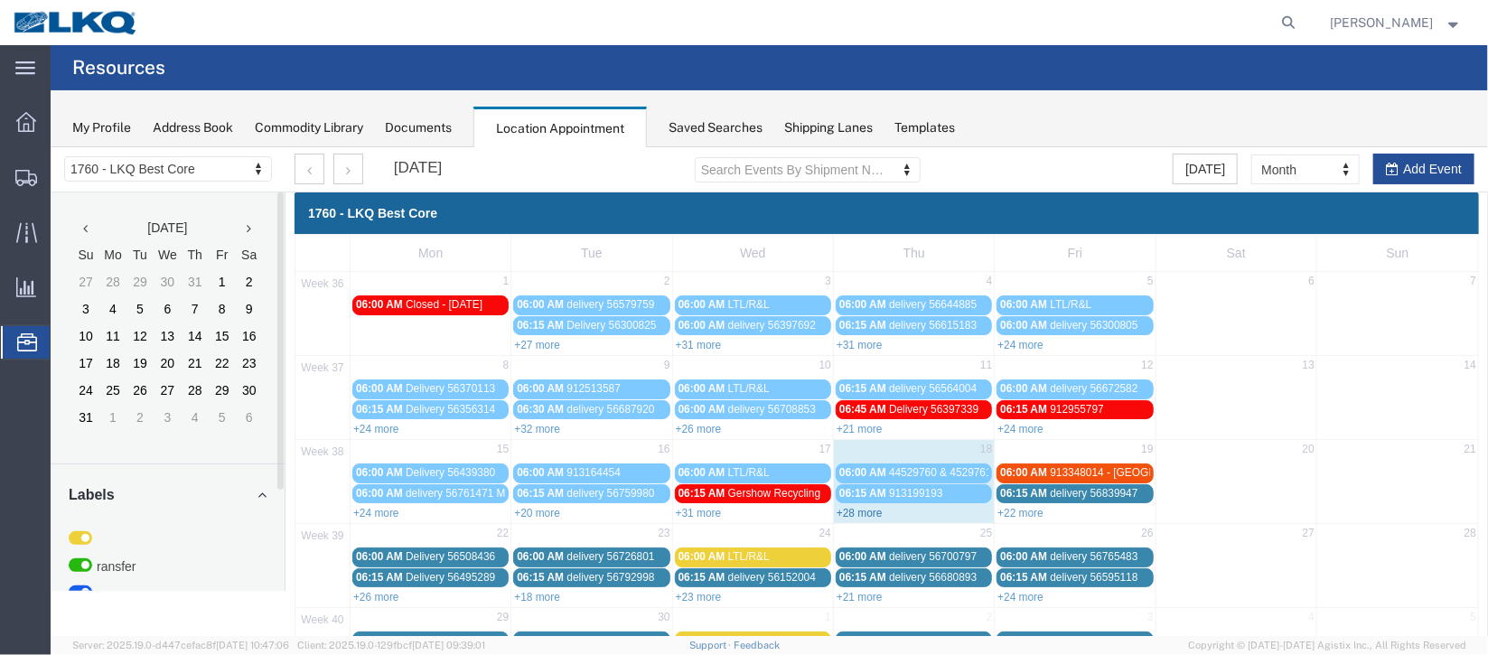
click at [845, 511] on link "+28 more" at bounding box center [859, 512] width 46 height 13
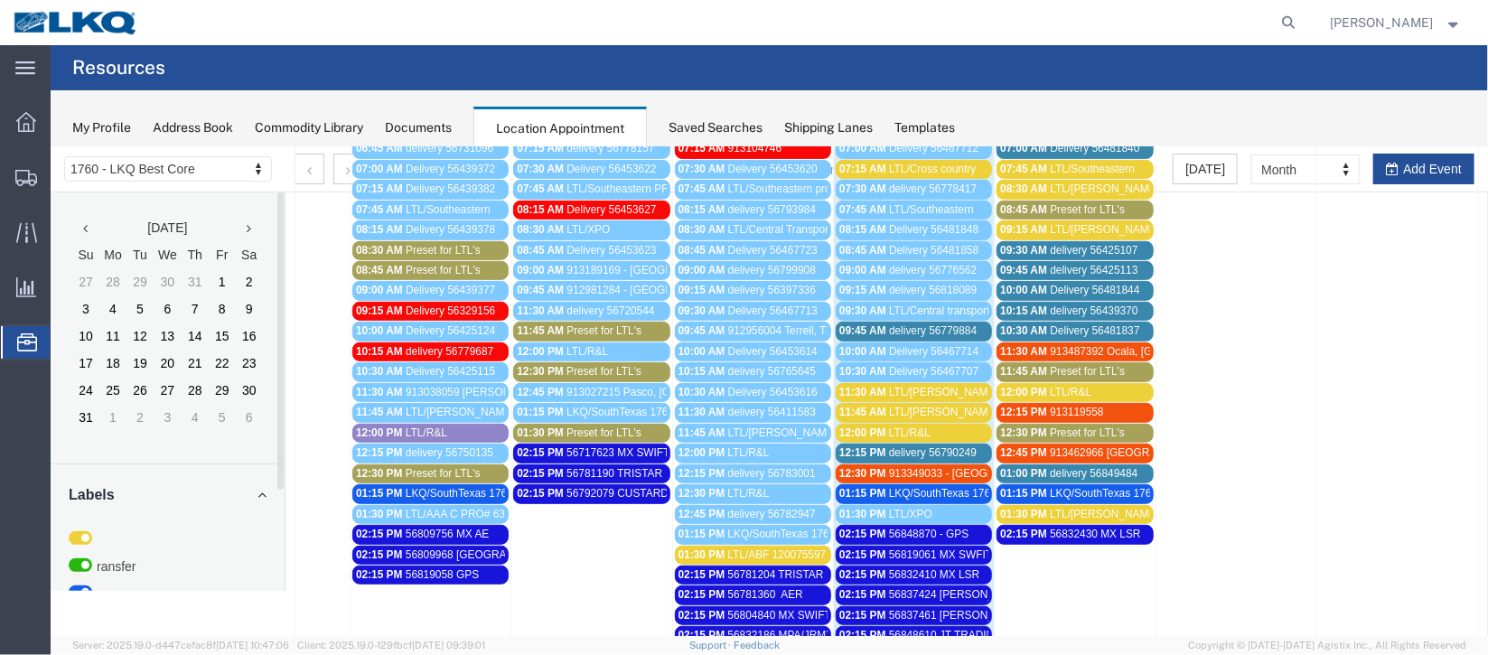
scroll to position [270, 0]
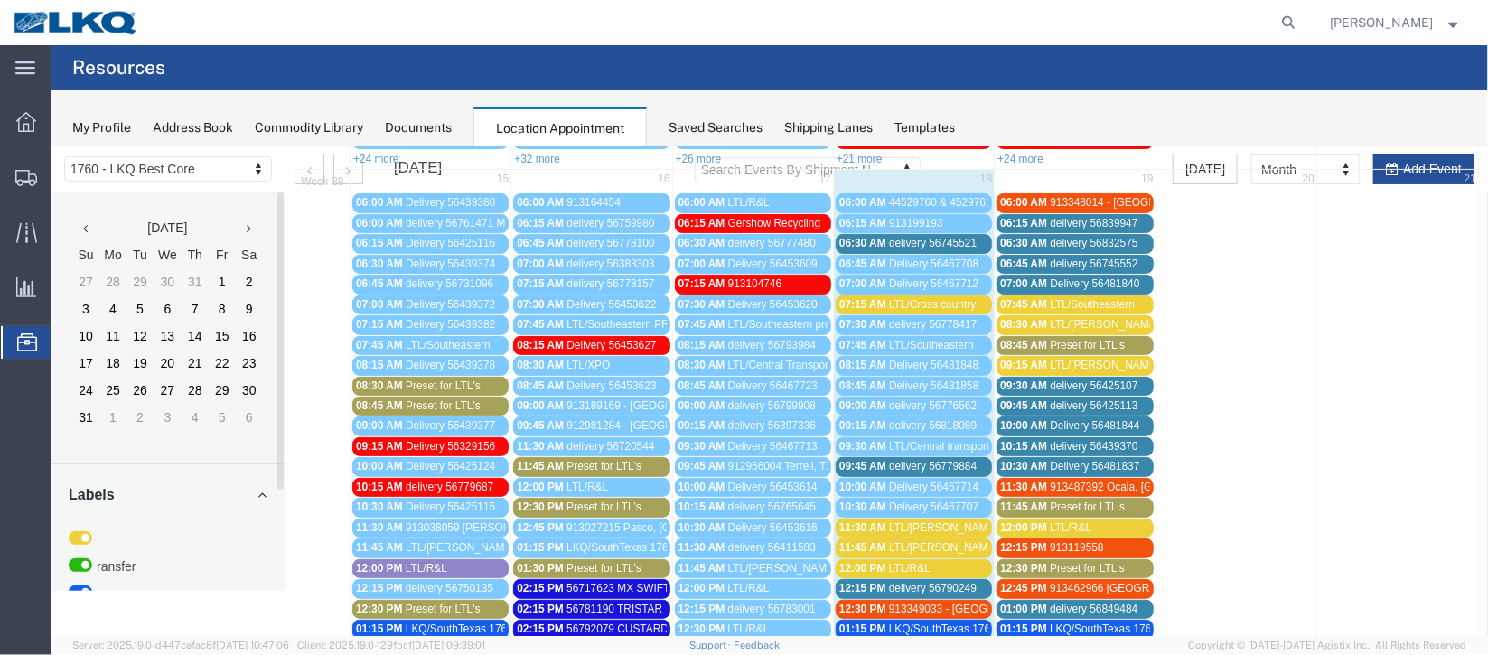
click at [841, 244] on span "06:30 AM" at bounding box center [862, 242] width 47 height 13
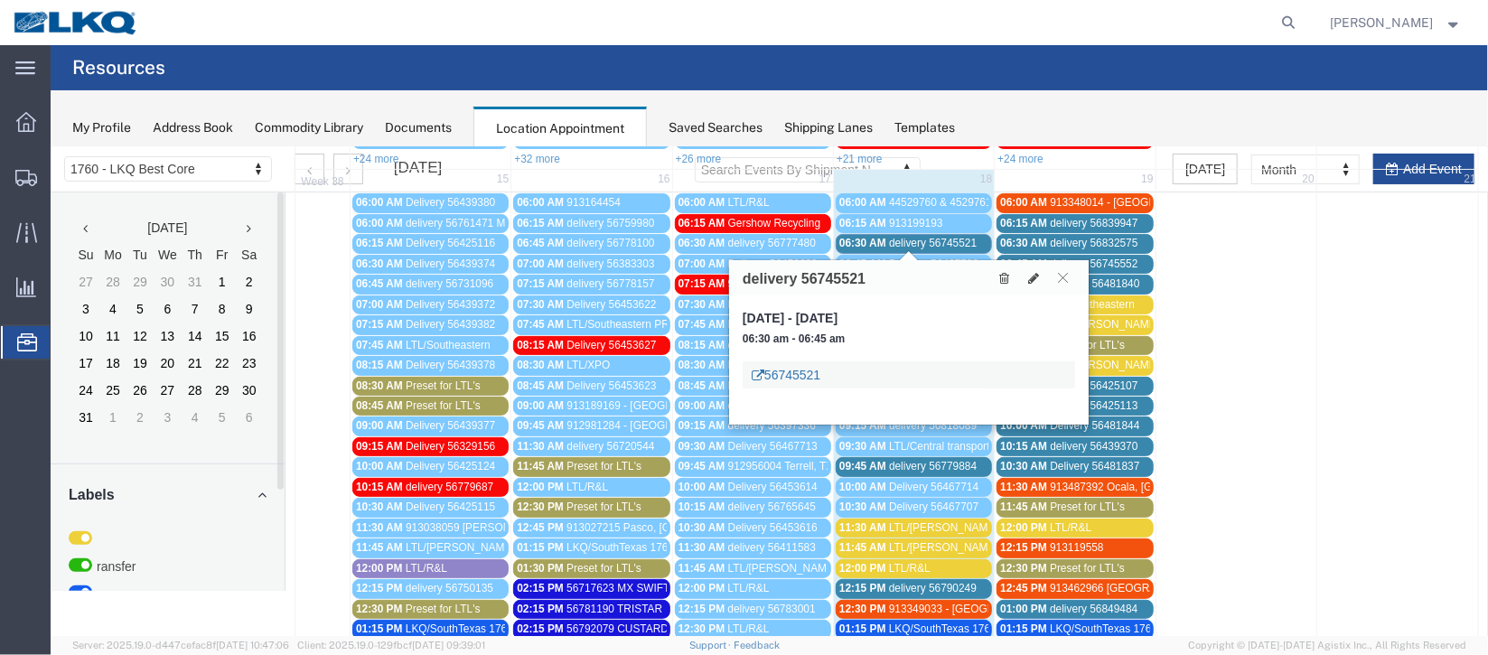
click at [796, 374] on link "56745521" at bounding box center [785, 374] width 69 height 18
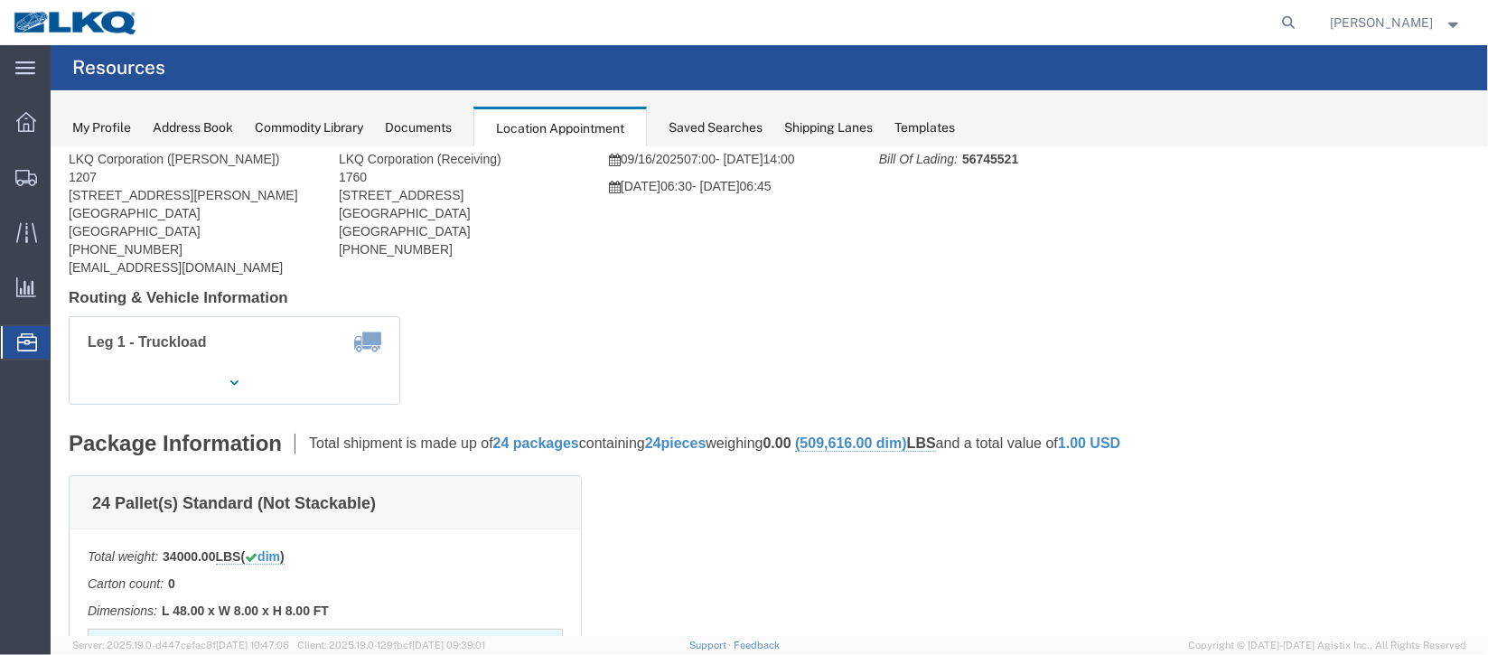
scroll to position [0, 0]
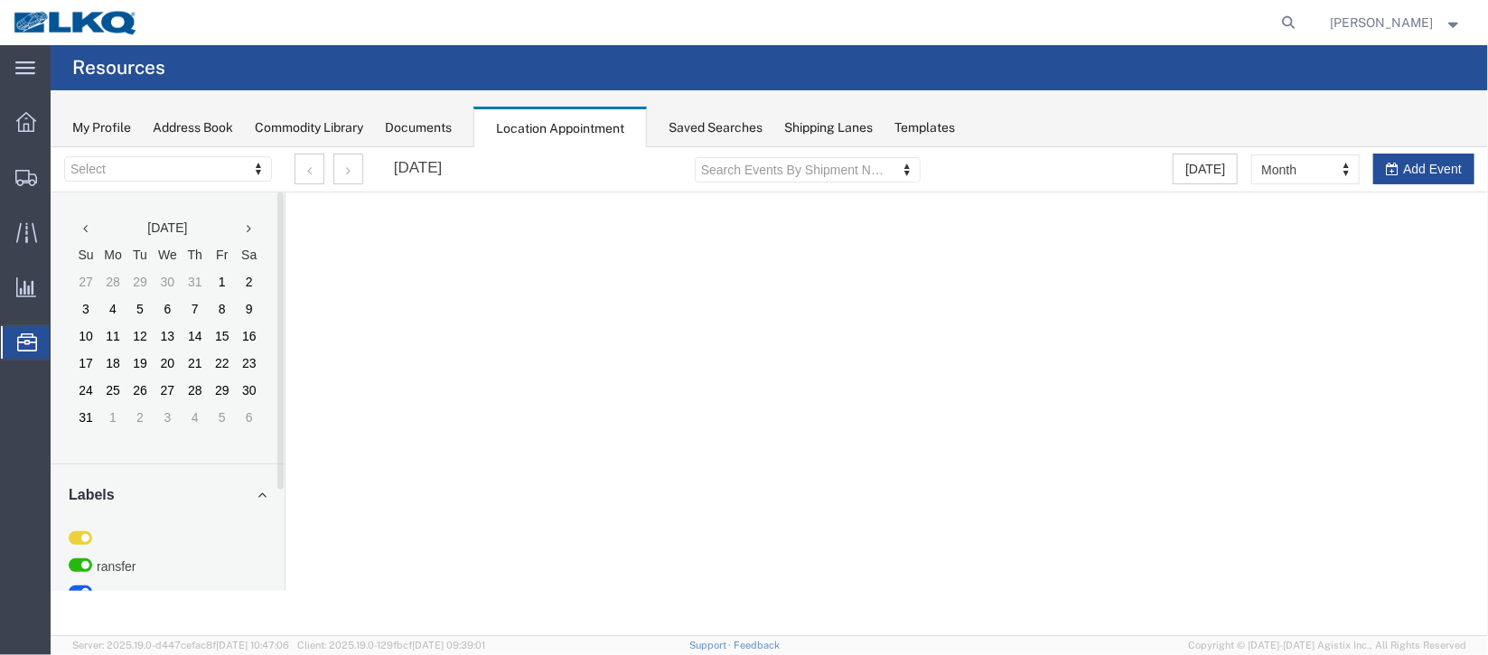
select select "27634"
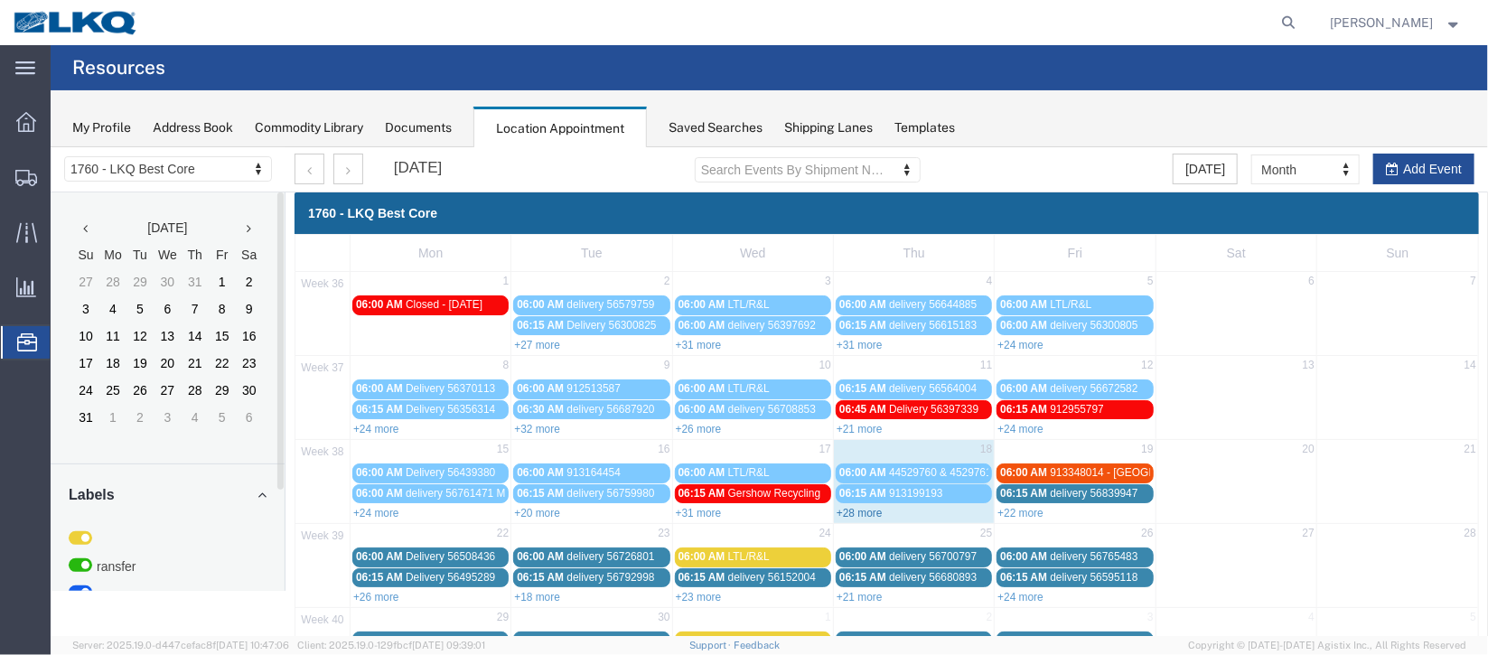
click at [867, 509] on link "+28 more" at bounding box center [859, 512] width 46 height 13
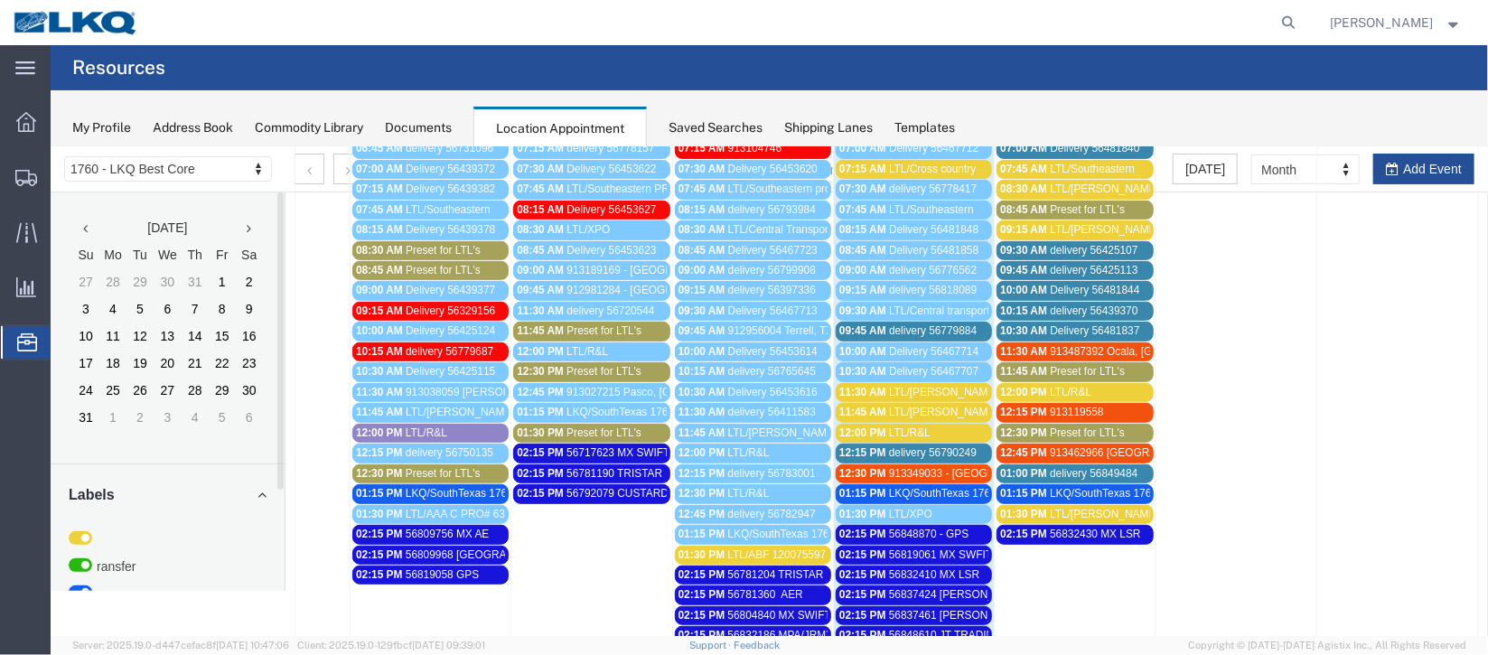
scroll to position [135, 0]
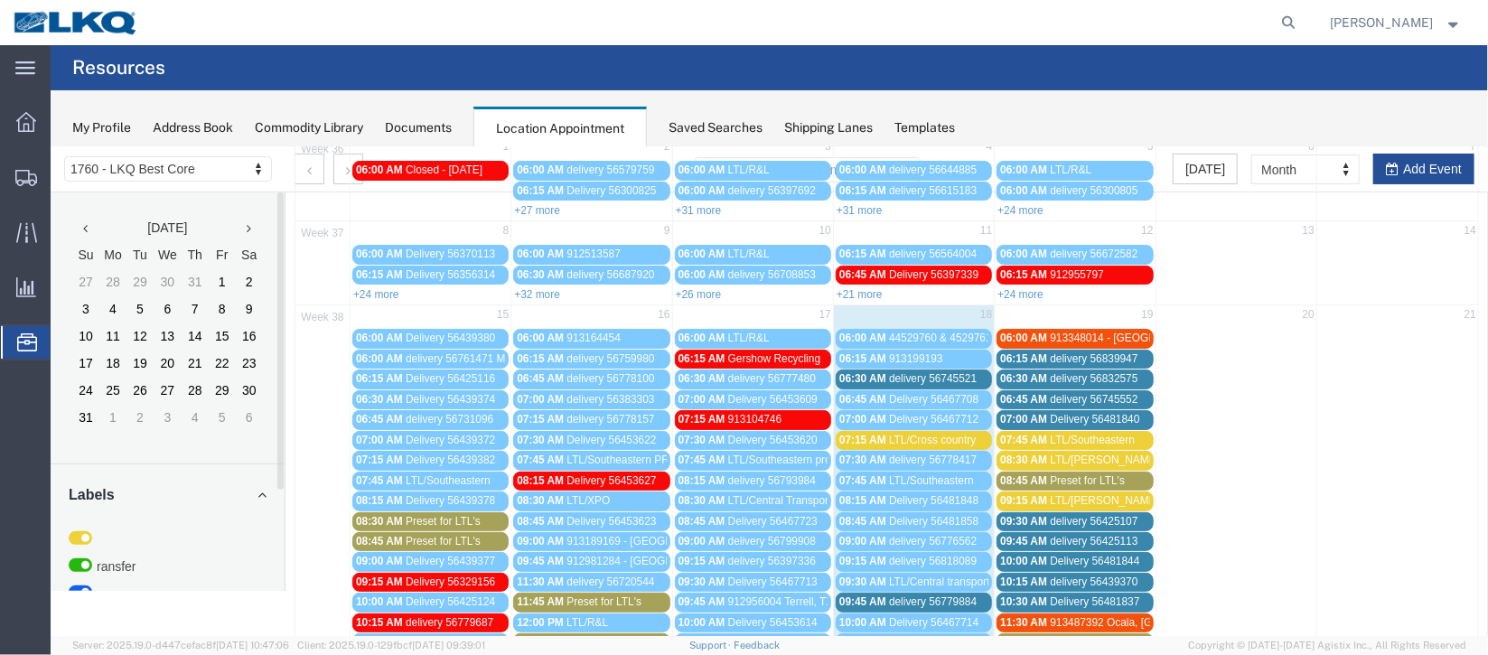
click at [908, 377] on span "delivery 56745521" at bounding box center [932, 377] width 88 height 13
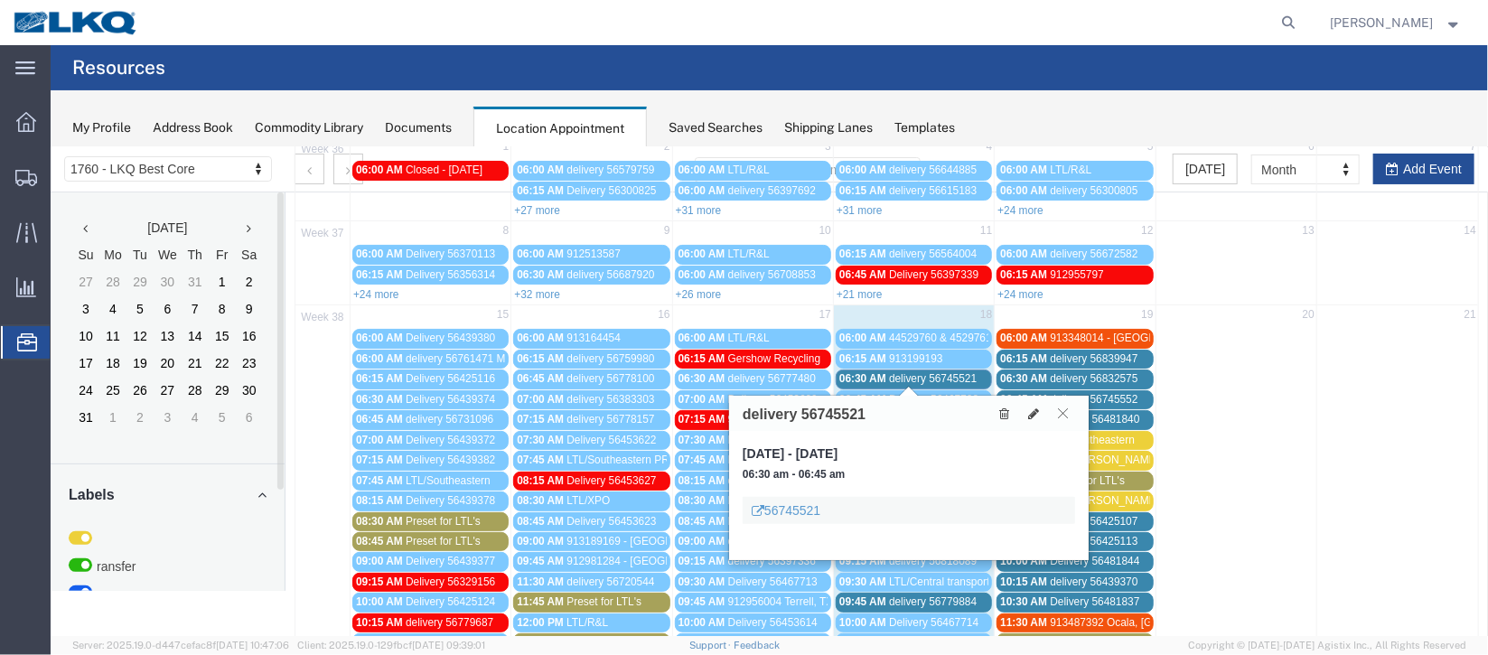
click at [1059, 407] on icon at bounding box center [1062, 412] width 10 height 11
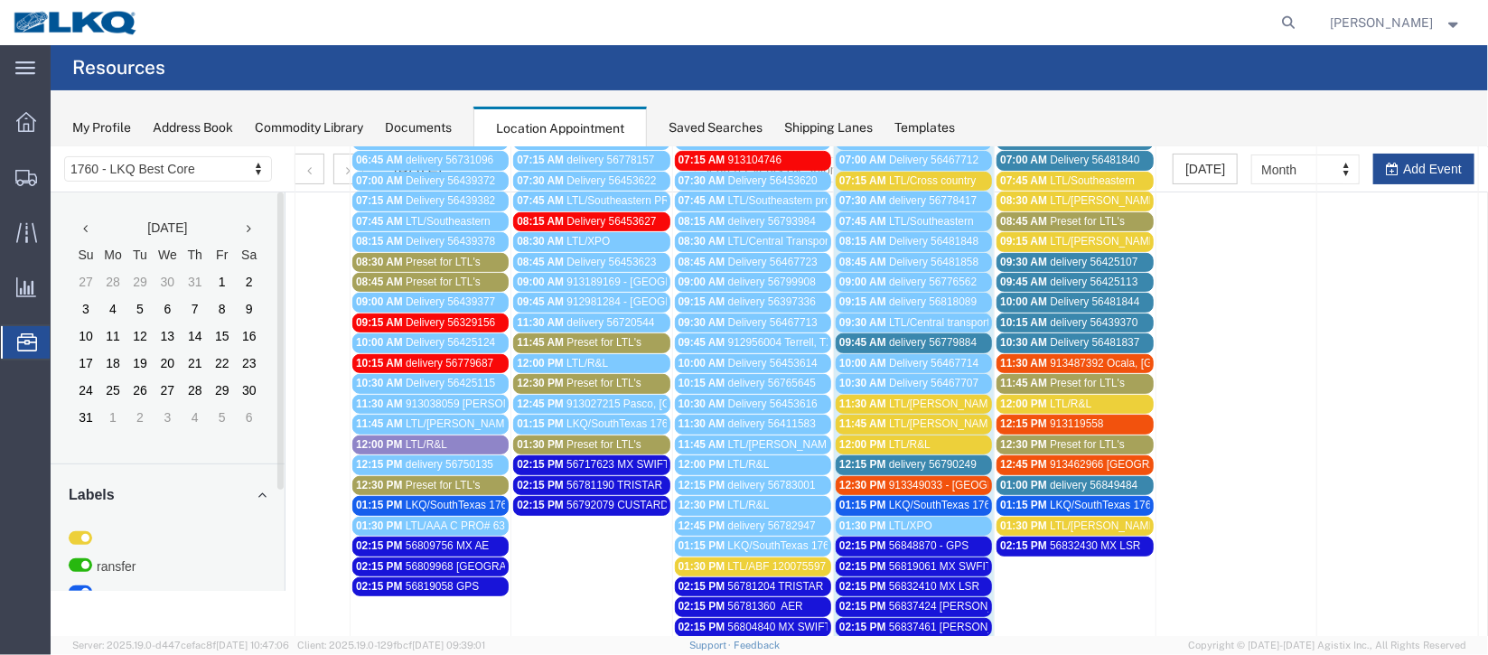
scroll to position [406, 0]
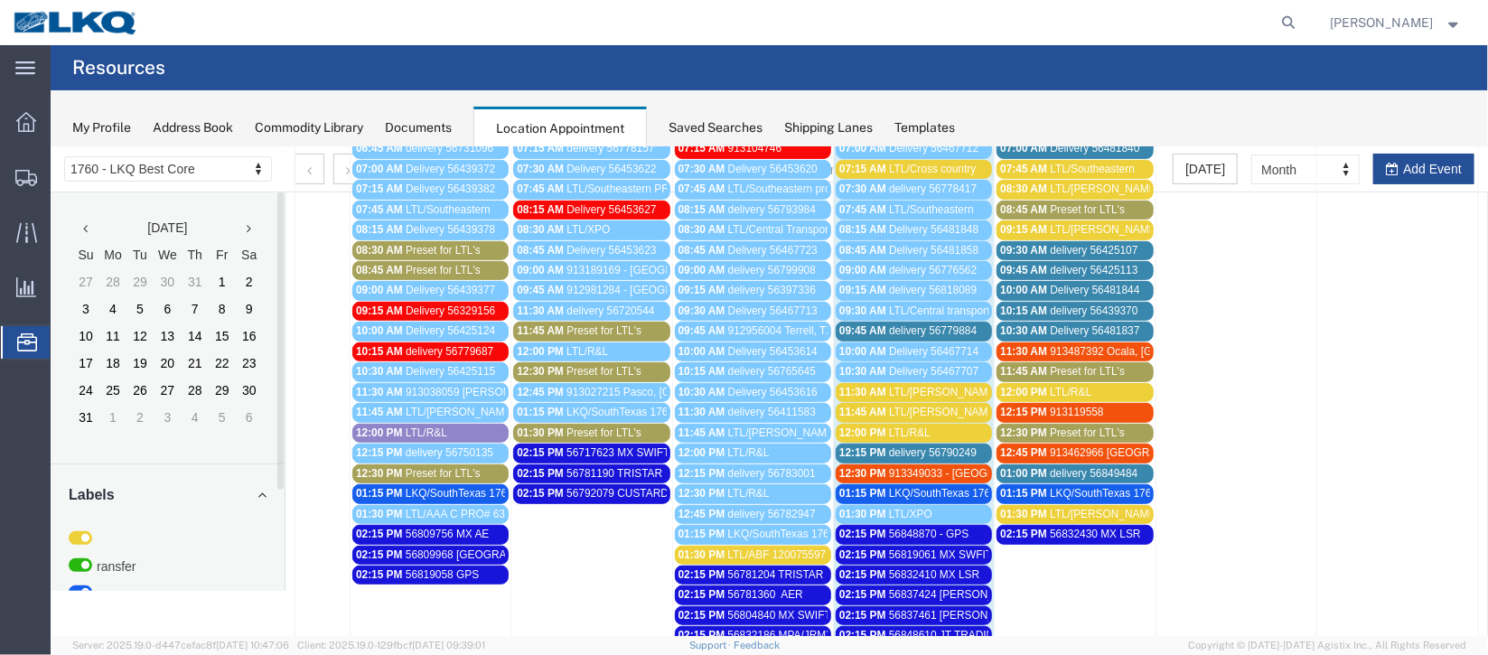
click at [910, 446] on span "delivery 56790249" at bounding box center [932, 452] width 88 height 13
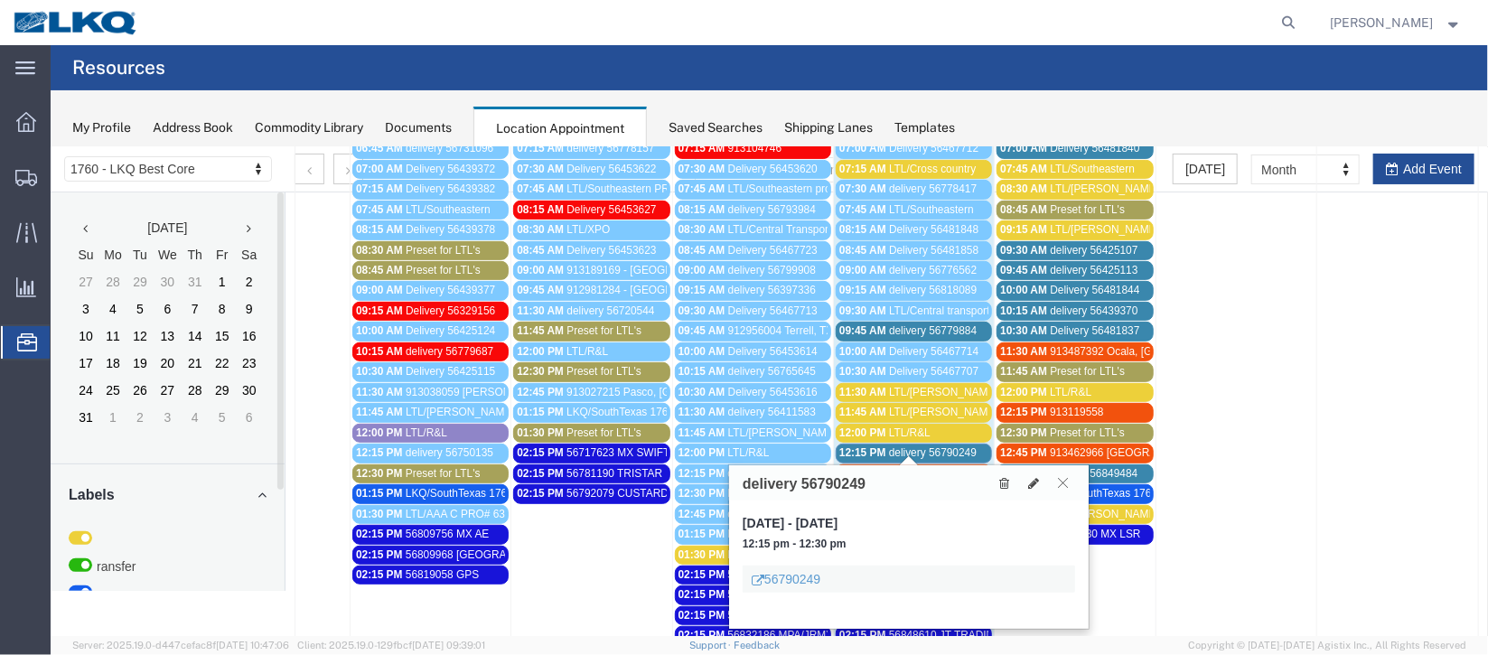
click at [1060, 482] on icon at bounding box center [1062, 481] width 10 height 11
